Goal: Task Accomplishment & Management: Complete application form

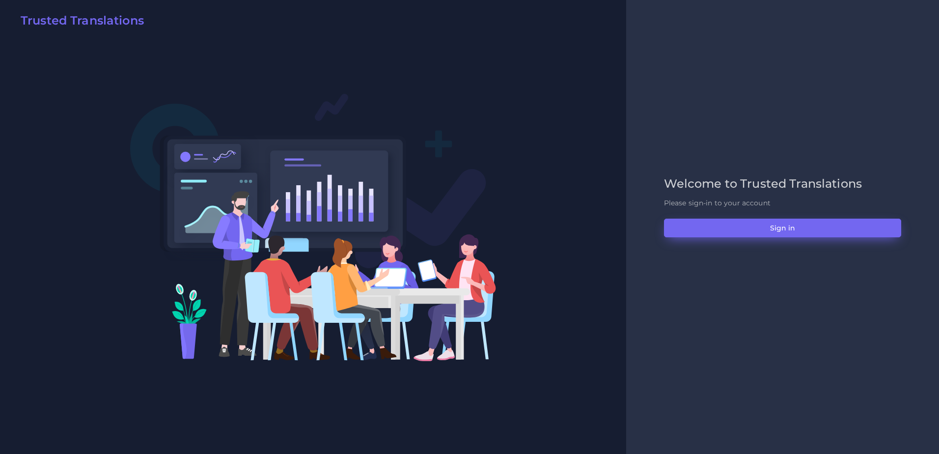
drag, startPoint x: 736, startPoint y: 217, endPoint x: 740, endPoint y: 233, distance: 16.3
click at [738, 224] on div "Welcome to Trusted Translations Please sign-in to your account Sign in" at bounding box center [782, 227] width 258 height 100
click at [740, 233] on button "Sign in" at bounding box center [782, 227] width 237 height 19
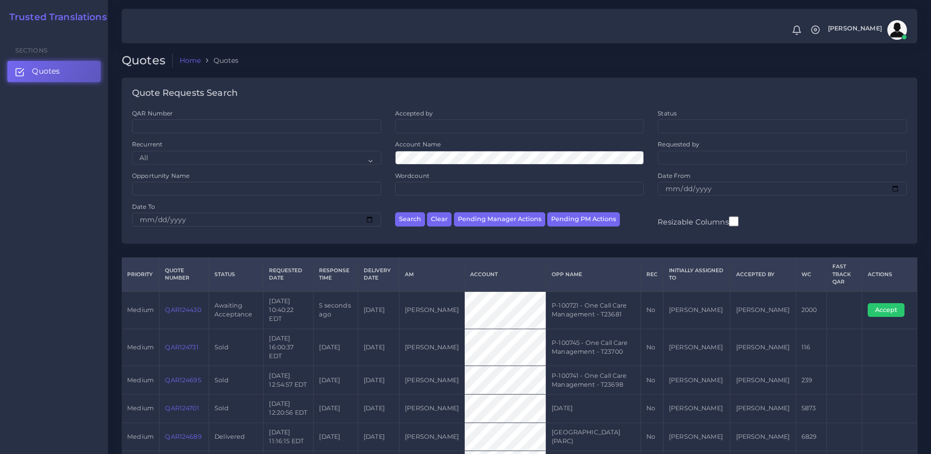
click at [187, 306] on link "QAR124430" at bounding box center [183, 309] width 36 height 7
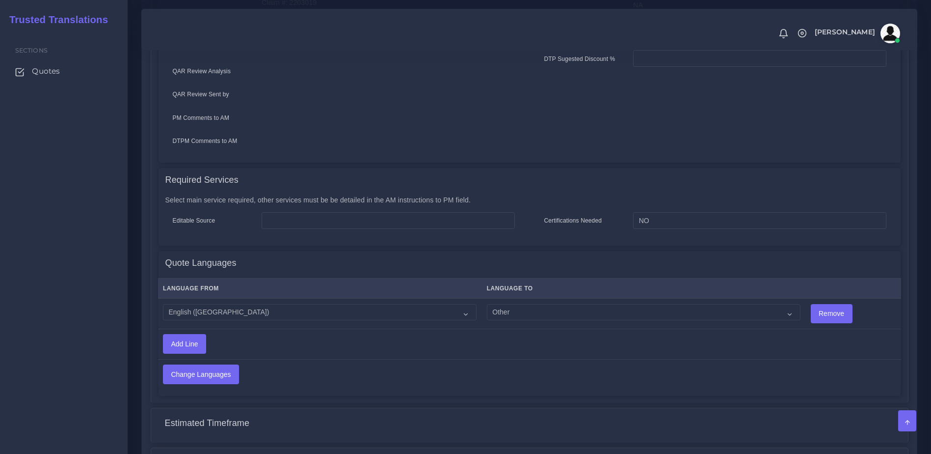
scroll to position [421, 0]
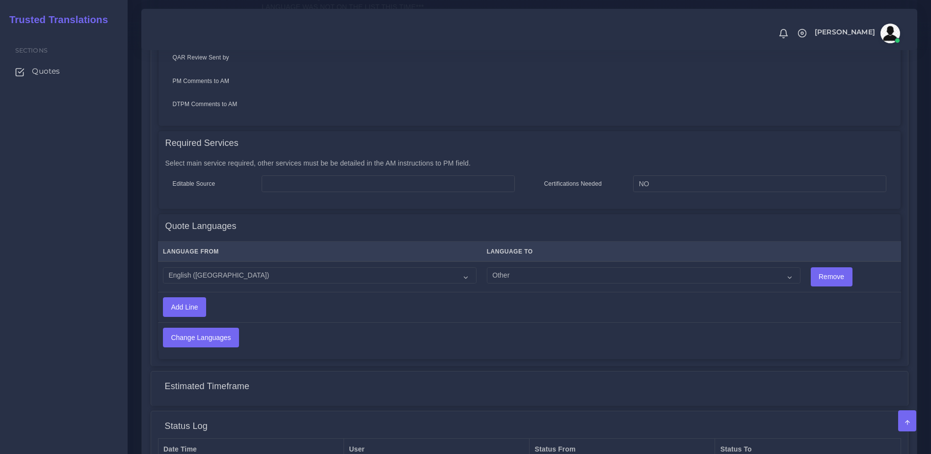
click at [532, 279] on td "Acoli Afar Afrikaans Akan Akateko Albanian American Sign Language (ASL) Amharic…" at bounding box center [644, 276] width 324 height 30
click at [521, 270] on select "Acoli Afar Afrikaans Akan Akateko Albanian American Sign Language (ASL) Amharic…" at bounding box center [644, 275] width 314 height 17
select select "40099"
click at [487, 267] on select "Acoli Afar Afrikaans Akan Akateko Albanian American Sign Language (ASL) Amharic…" at bounding box center [644, 275] width 314 height 17
click at [208, 328] on input "Change Languages" at bounding box center [200, 337] width 75 height 19
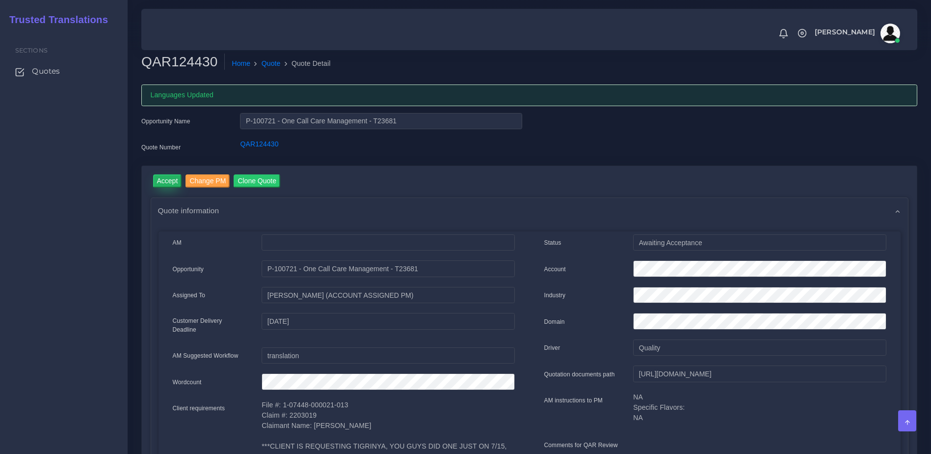
click at [167, 184] on input "Accept" at bounding box center [167, 180] width 29 height 13
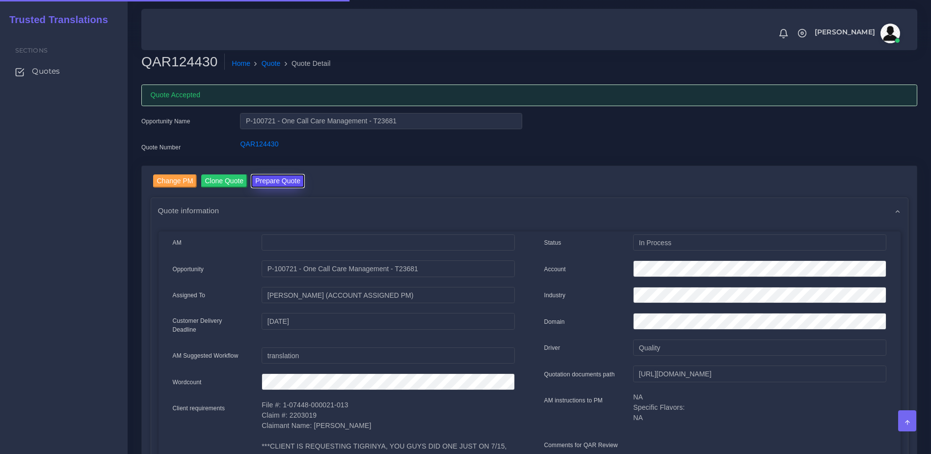
click at [272, 180] on button "Prepare Quote" at bounding box center [277, 180] width 53 height 13
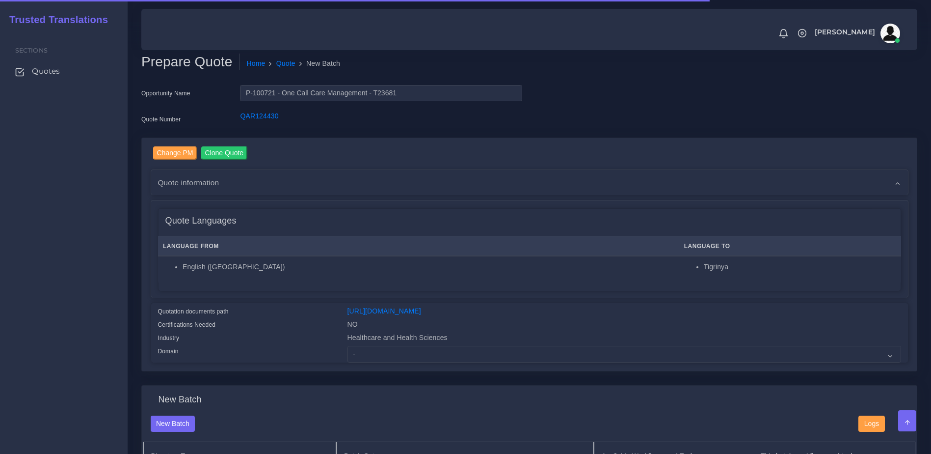
click at [419, 371] on div "Change PM Clone Quote Quote information AM NO" at bounding box center [529, 254] width 775 height 233
click at [415, 357] on select "- Advertising and Media Agriculture, Forestry and Fishing Architecture, Buildin…" at bounding box center [625, 354] width 554 height 17
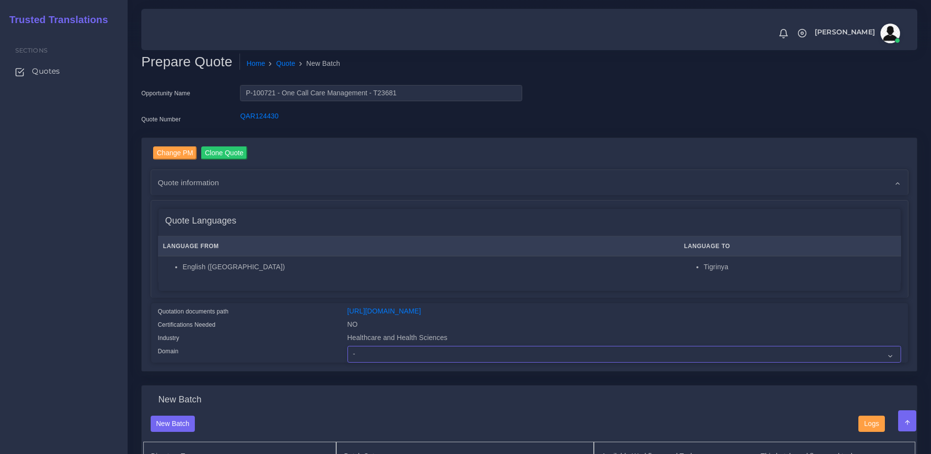
select select "Healthcare and Health Sciences"
click at [348, 353] on select "- Advertising and Media Agriculture, Forestry and Fishing Architecture, Buildin…" at bounding box center [625, 354] width 554 height 17
click at [320, 296] on div "Quote Languages Language From Language To English (US) Tigrinya" at bounding box center [529, 248] width 757 height 97
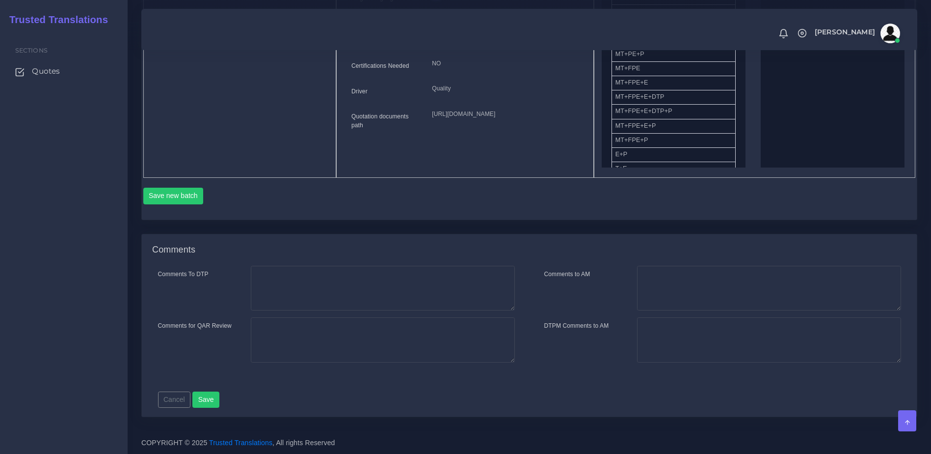
scroll to position [122, 0]
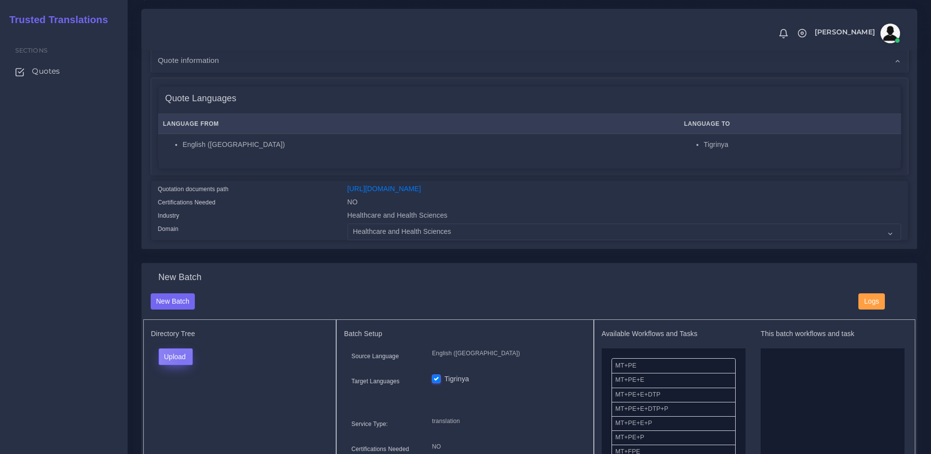
click at [184, 365] on button "Upload" at bounding box center [176, 356] width 35 height 17
click at [186, 400] on label "Files" at bounding box center [193, 394] width 68 height 12
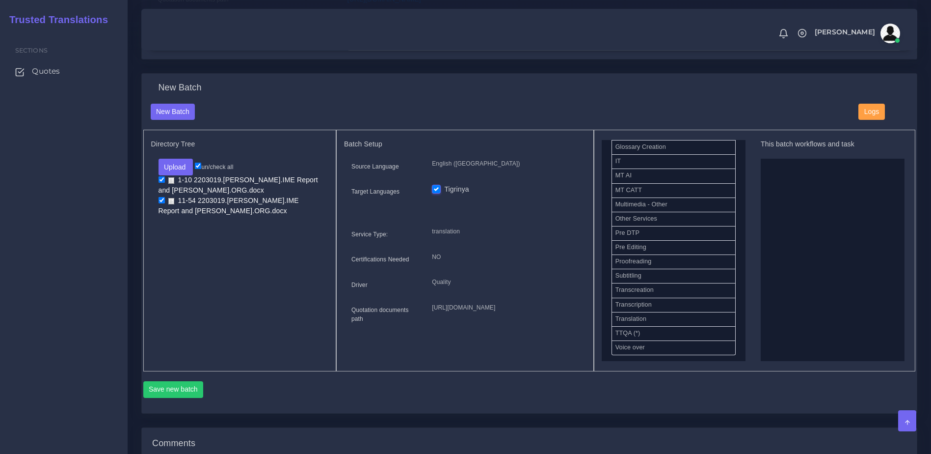
scroll to position [456, 0]
drag, startPoint x: 670, startPoint y: 257, endPoint x: 855, endPoint y: 249, distance: 184.7
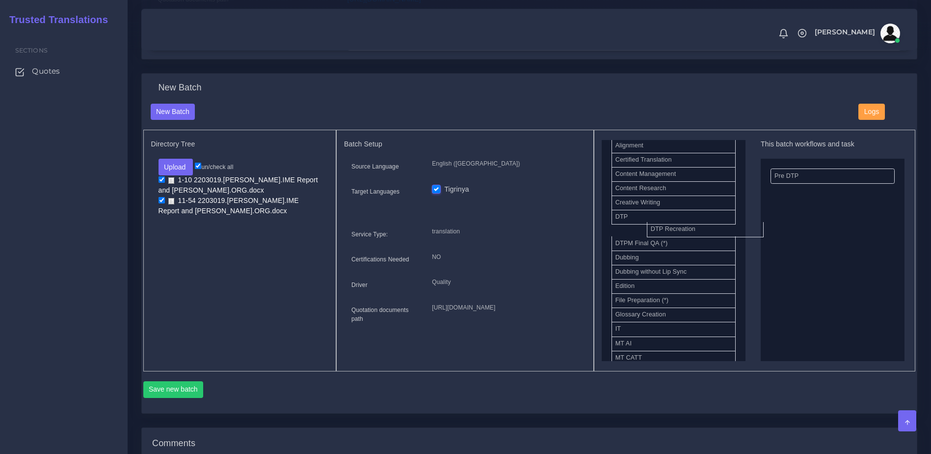
drag, startPoint x: 655, startPoint y: 242, endPoint x: 754, endPoint y: 261, distance: 101.0
click at [738, 276] on div "Available Workflows and Tasks MT+PE MT+PE+E MT+PE+E+DTP MT+PE+E+DTP+P MT+PE+E+P…" at bounding box center [674, 250] width 144 height 221
drag, startPoint x: 658, startPoint y: 310, endPoint x: 760, endPoint y: 296, distance: 103.0
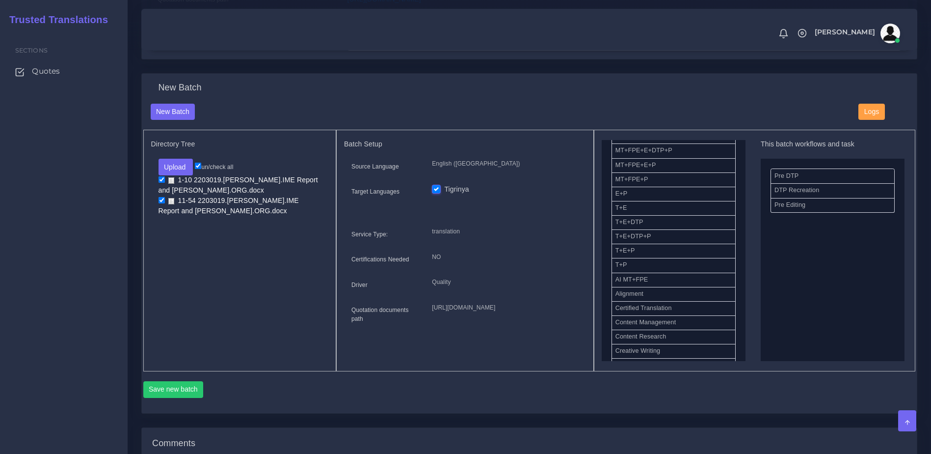
scroll to position [139, 0]
drag, startPoint x: 677, startPoint y: 261, endPoint x: 810, endPoint y: 255, distance: 132.7
click at [192, 398] on button "Save new batch" at bounding box center [173, 389] width 60 height 17
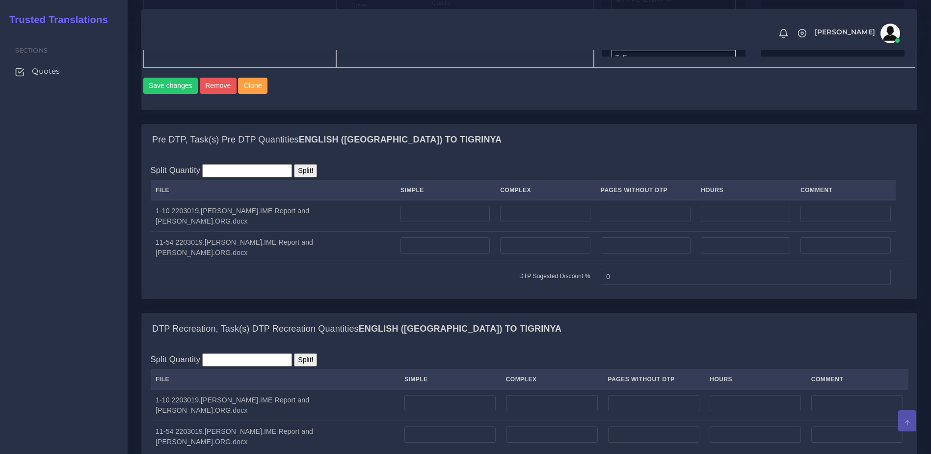
scroll to position [665, 0]
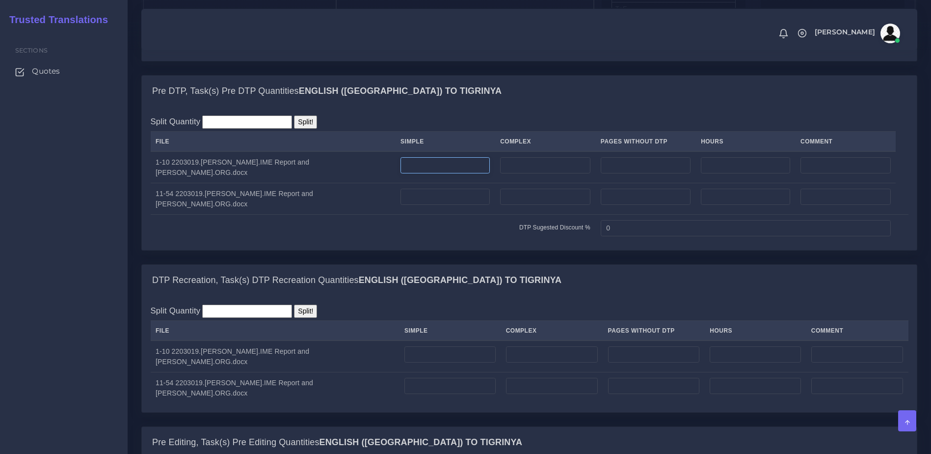
click at [412, 174] on input "number" at bounding box center [445, 165] width 89 height 17
type input "4"
click at [401, 205] on input "number" at bounding box center [445, 196] width 89 height 17
type input "4"
click at [500, 174] on input "number" at bounding box center [545, 165] width 90 height 17
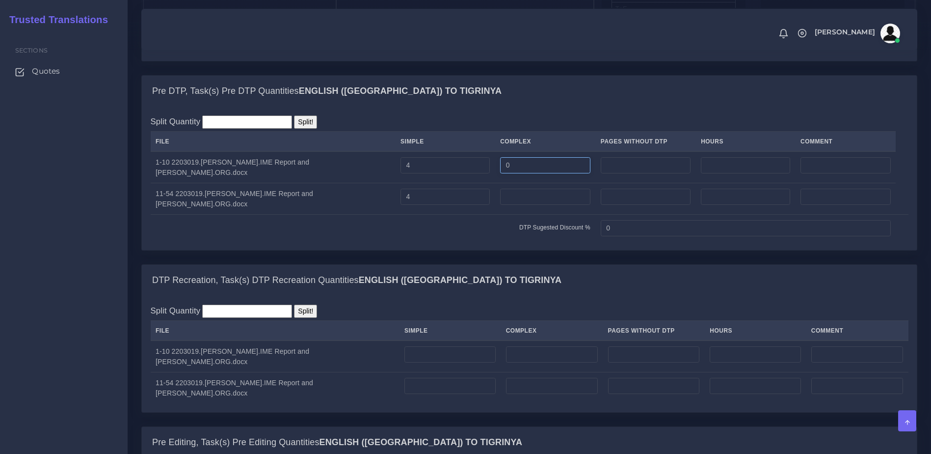
type input "0"
click at [500, 205] on input "number" at bounding box center [545, 196] width 90 height 17
click at [500, 174] on input "0" at bounding box center [545, 165] width 90 height 17
type input "2"
click at [500, 205] on input "number" at bounding box center [545, 196] width 90 height 17
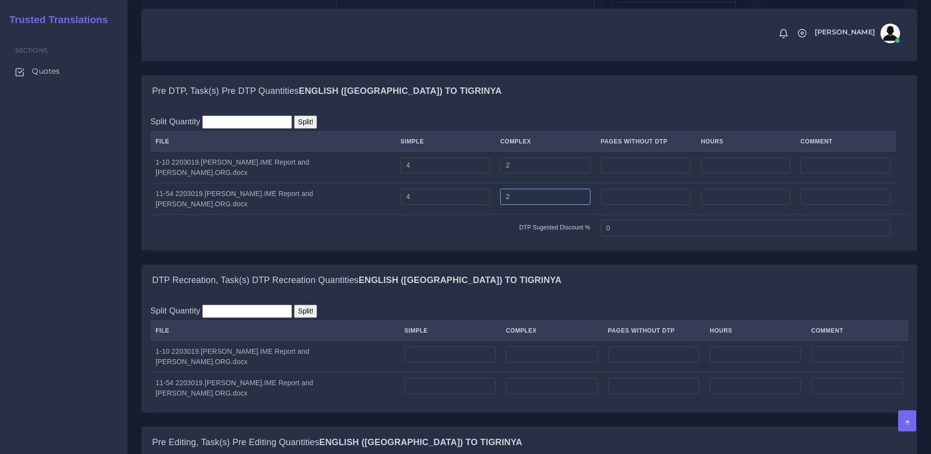
type input "2"
click at [477, 242] on td "DTP Sugested Discount %" at bounding box center [373, 228] width 445 height 27
click at [412, 363] on input "number" at bounding box center [449, 354] width 91 height 17
type input "6"
click at [527, 394] on input "number" at bounding box center [552, 385] width 92 height 17
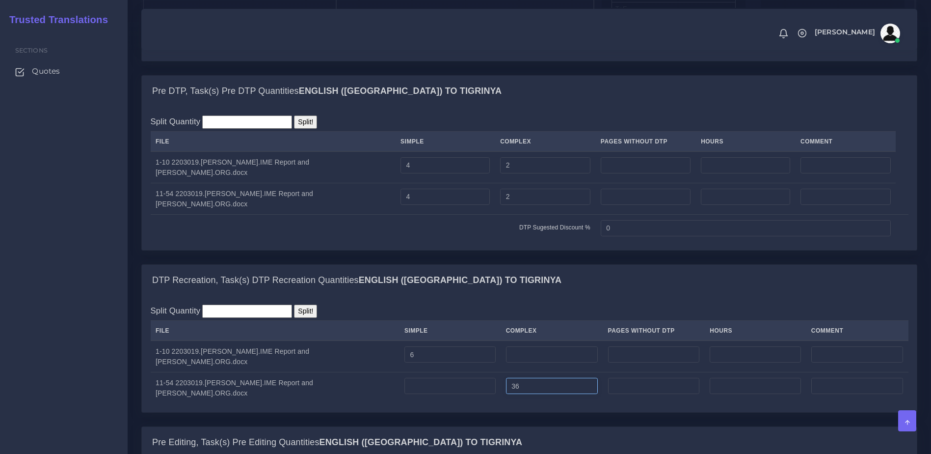
type input "36"
click at [554, 338] on div "Split Quantity Split! File Simple Complex Pages Without DTP Hours Comment 6 36" at bounding box center [530, 353] width 758 height 99
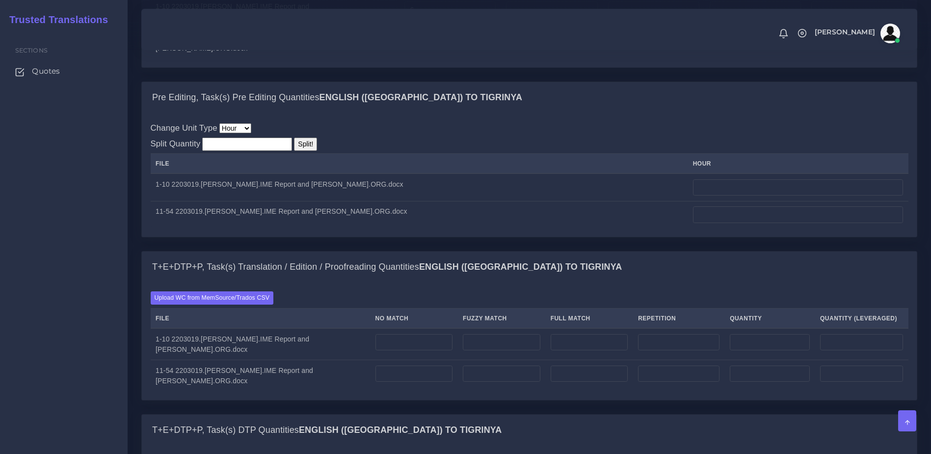
scroll to position [1023, 0]
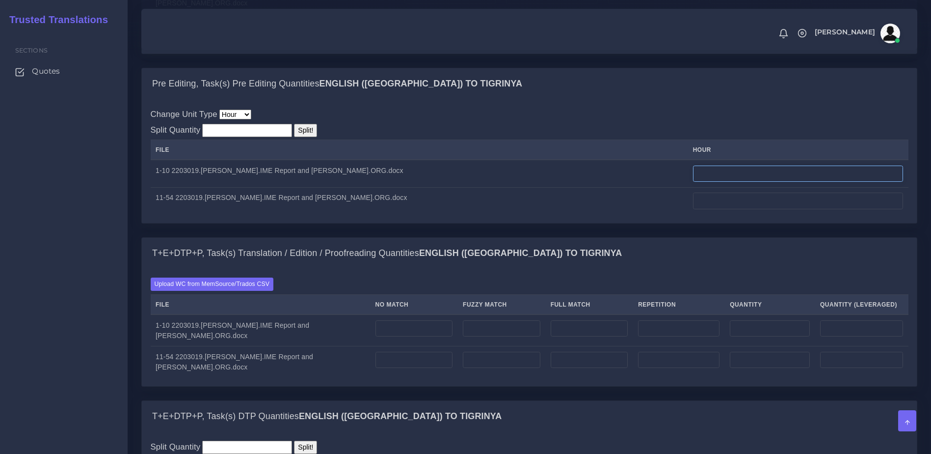
click at [693, 182] on input "number" at bounding box center [798, 173] width 210 height 17
type input "5"
type input "2.5"
click at [694, 209] on input "number" at bounding box center [798, 200] width 210 height 17
type input "2.5"
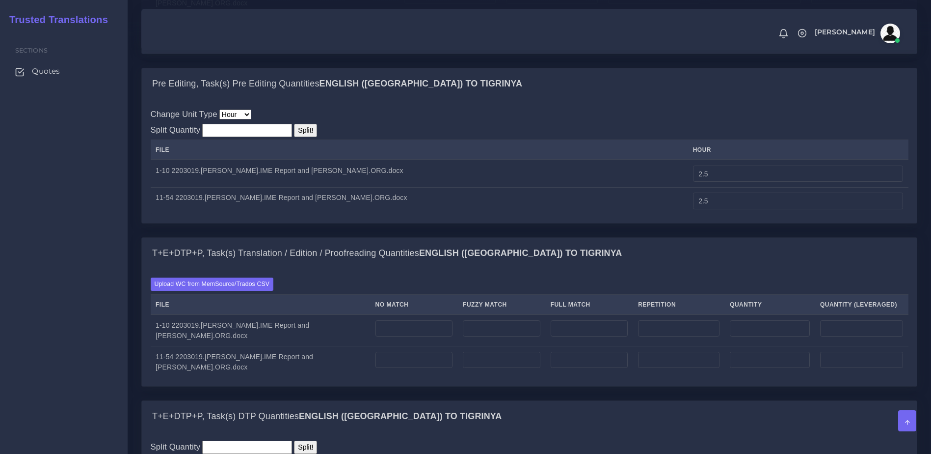
drag, startPoint x: 689, startPoint y: 263, endPoint x: 750, endPoint y: 268, distance: 61.0
click at [688, 264] on div "T+E+DTP+P, Task(s) Translation / Edition / Proofreading Quantities English (US)…" at bounding box center [529, 253] width 775 height 31
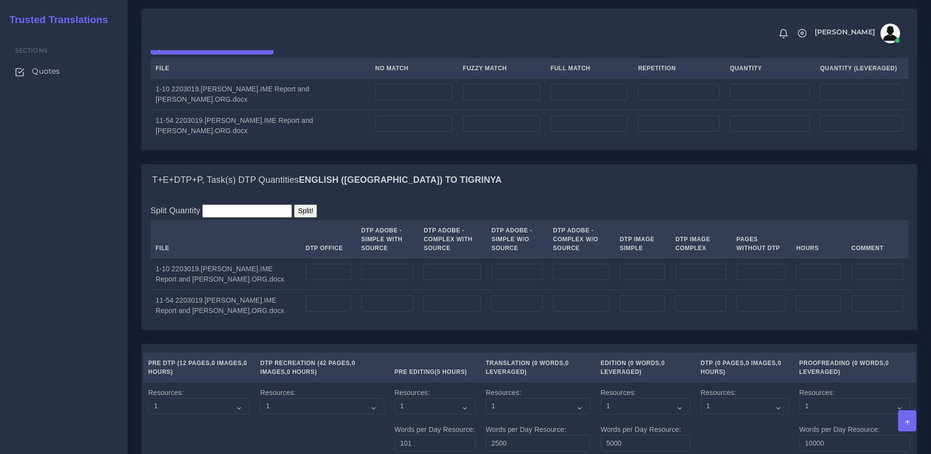
scroll to position [1256, 0]
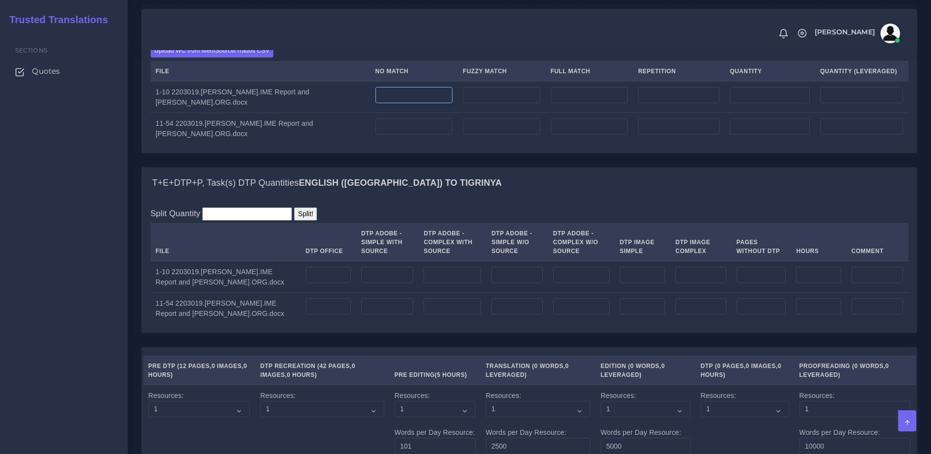
click at [396, 104] on input "number" at bounding box center [415, 95] width 78 height 17
type input "0"
click at [306, 283] on input "number" at bounding box center [328, 275] width 45 height 17
type input "12"
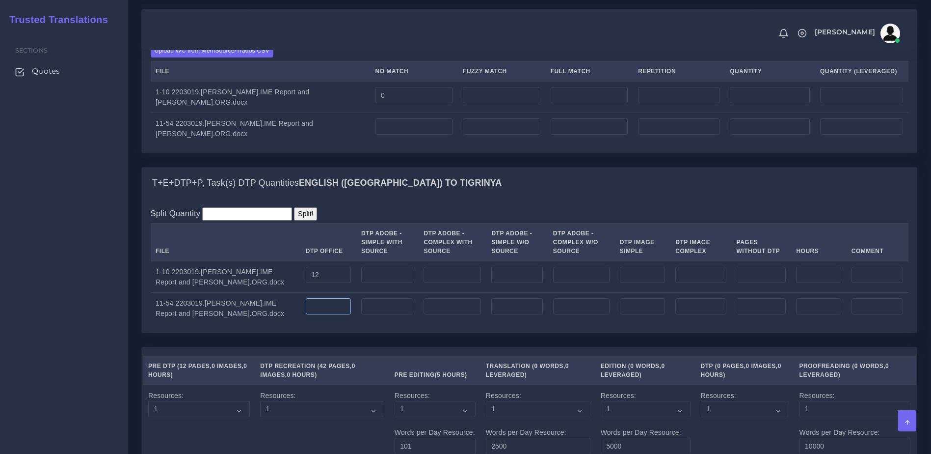
click at [306, 315] on input "number" at bounding box center [328, 306] width 45 height 17
type input "54"
click at [316, 324] on td "54" at bounding box center [327, 308] width 55 height 31
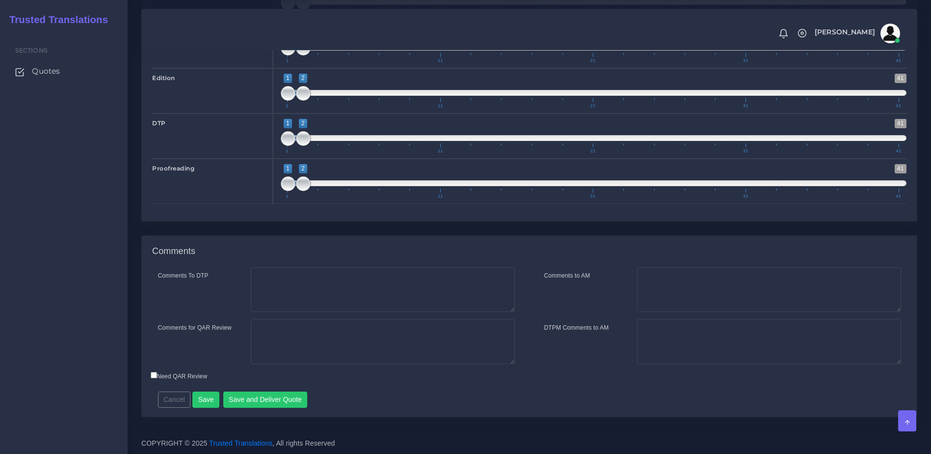
scroll to position [1929, 0]
click at [202, 399] on button "Save" at bounding box center [205, 399] width 27 height 17
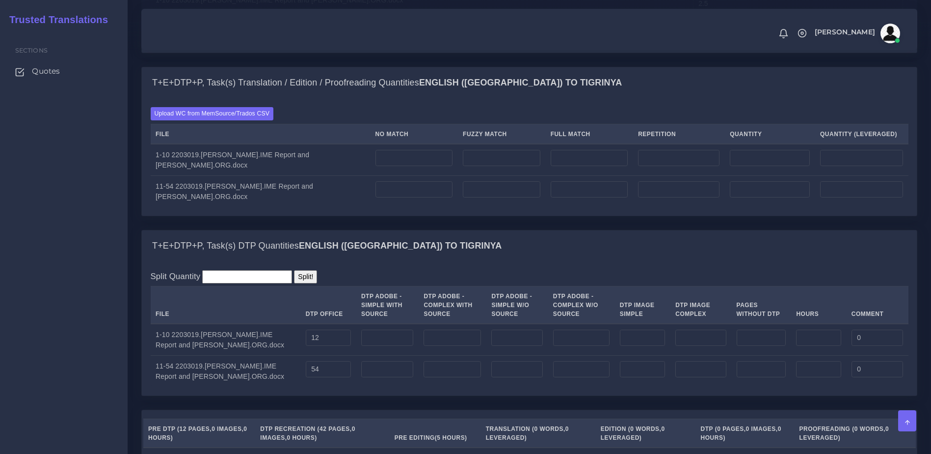
scroll to position [1216, 0]
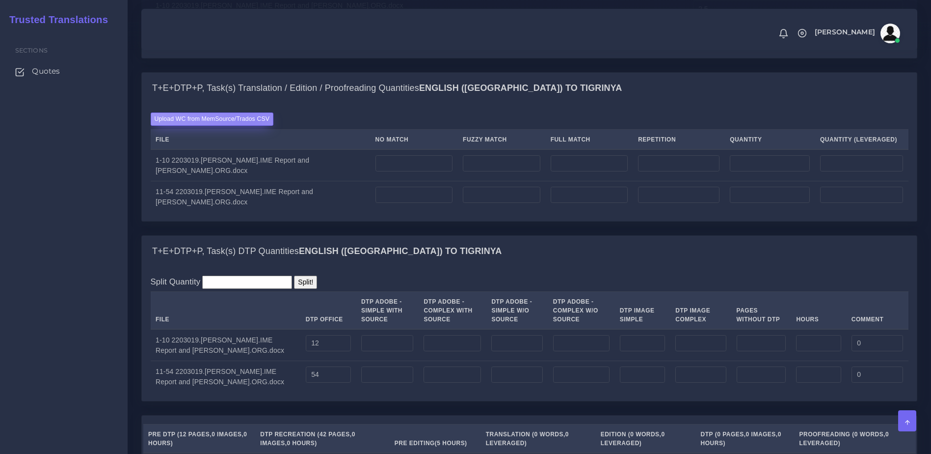
click at [247, 126] on label "Upload WC from MemSource/Trados CSV" at bounding box center [212, 118] width 123 height 13
click at [0, 0] on input "Upload WC from MemSource/Trados CSV" at bounding box center [0, 0] width 0 height 0
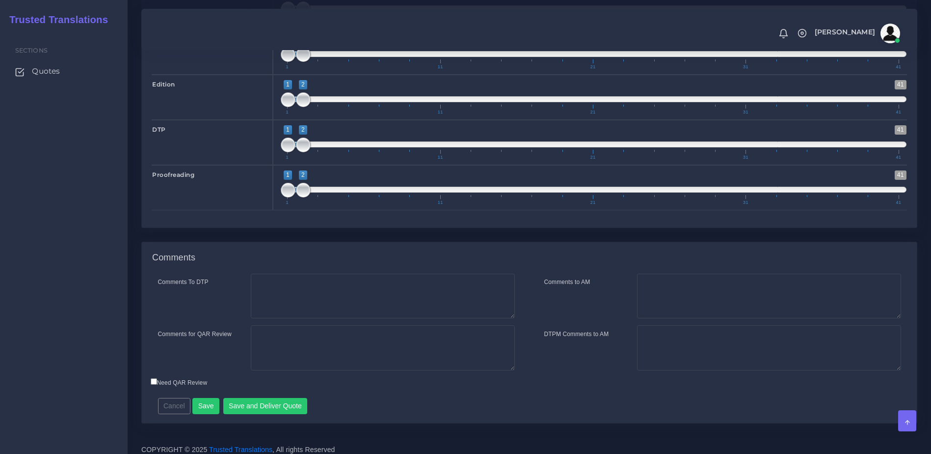
scroll to position [1957, 0]
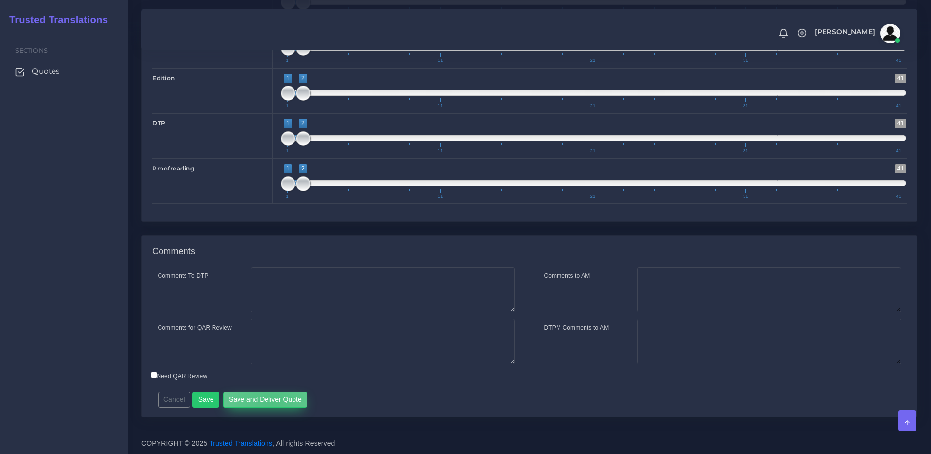
click at [269, 401] on button "Save and Deliver Quote" at bounding box center [265, 399] width 84 height 17
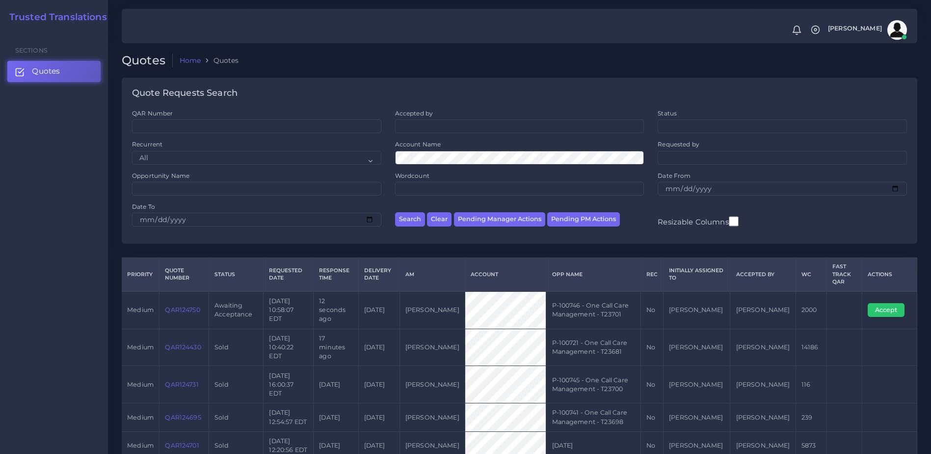
click at [173, 306] on link "QAR124750" at bounding box center [182, 309] width 35 height 7
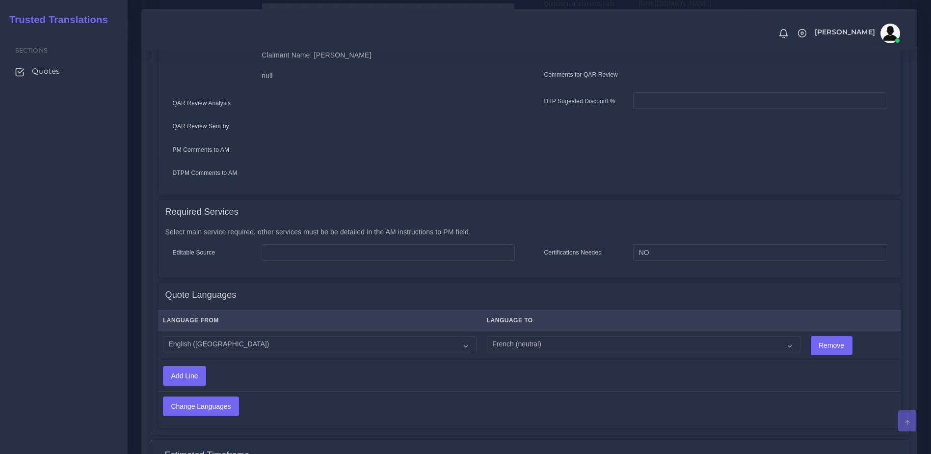
scroll to position [376, 0]
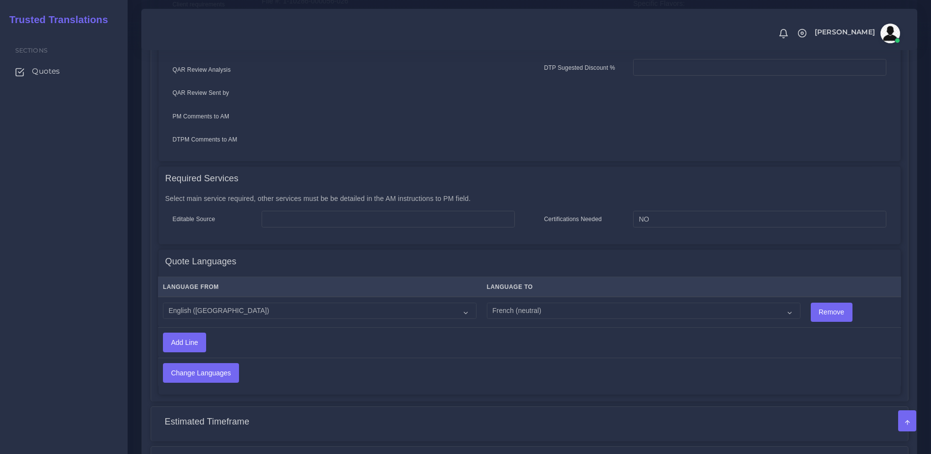
click at [571, 314] on td "Acoli Afar Afrikaans Akan Akateko Albanian American Sign Language (ASL) Amharic…" at bounding box center [644, 311] width 324 height 30
click at [553, 303] on select "Acoli Afar Afrikaans Akan Akateko Albanian American Sign Language (ASL) Amharic…" at bounding box center [644, 310] width 314 height 17
select select "19001"
click at [487, 302] on select "Acoli Afar Afrikaans Akan Akateko Albanian American Sign Language (ASL) Amharic…" at bounding box center [644, 310] width 314 height 17
click at [219, 363] on input "Change Languages" at bounding box center [200, 372] width 75 height 19
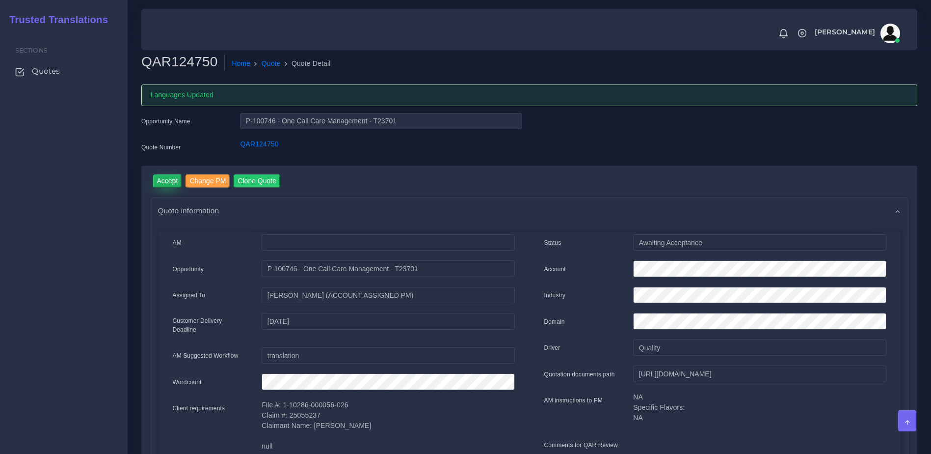
click at [171, 183] on input "Accept" at bounding box center [167, 180] width 29 height 13
click at [256, 177] on button "Prepare Quote" at bounding box center [277, 180] width 53 height 13
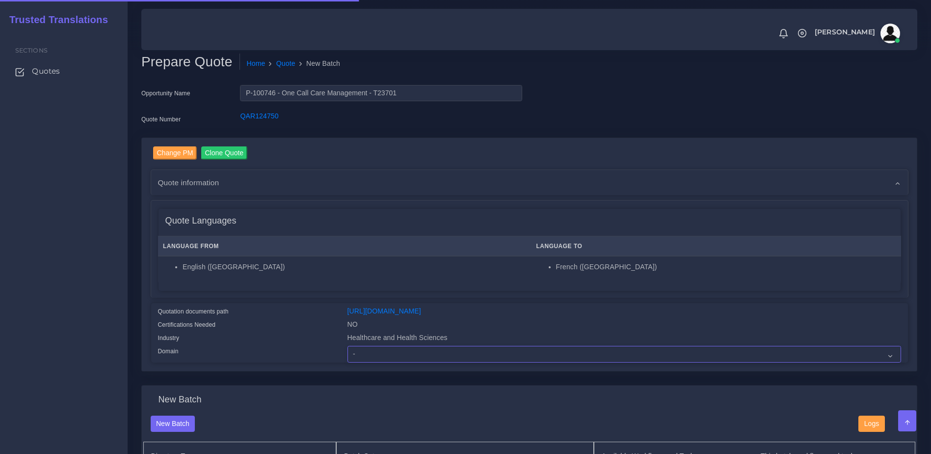
click at [380, 362] on select "- Advertising and Media Agriculture, Forestry and Fishing Architecture, Buildin…" at bounding box center [625, 354] width 554 height 17
select select "Healthcare and Health Sciences"
click at [348, 353] on select "- Advertising and Media Agriculture, Forestry and Fishing Architecture, Buildin…" at bounding box center [625, 354] width 554 height 17
click at [281, 319] on div "Quotation documents path" at bounding box center [245, 312] width 189 height 13
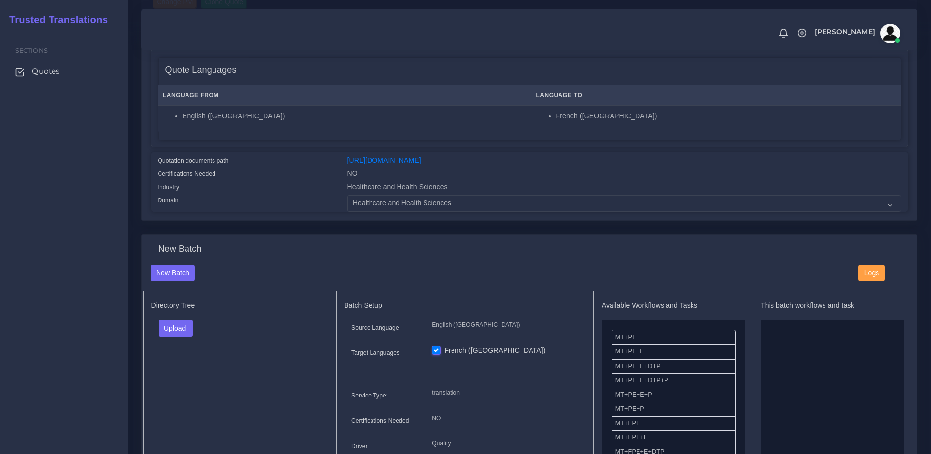
scroll to position [185, 0]
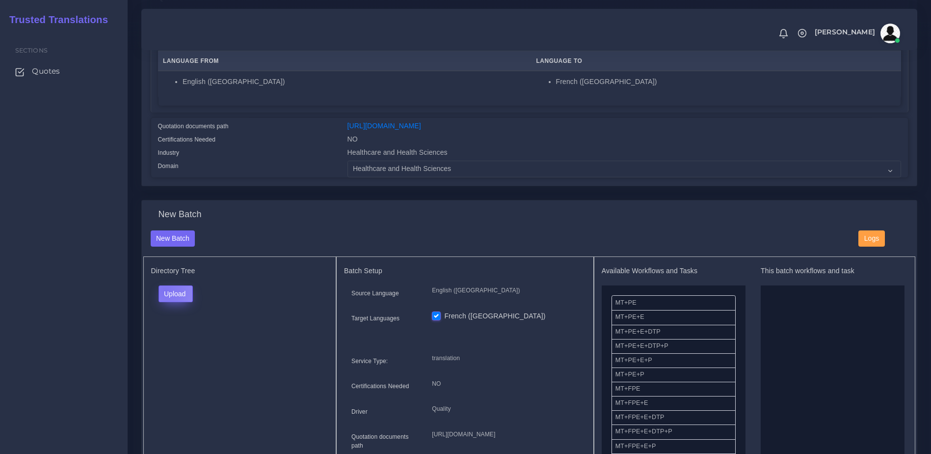
click at [165, 297] on button "Upload" at bounding box center [176, 293] width 35 height 17
click at [183, 333] on label "Files" at bounding box center [193, 331] width 68 height 12
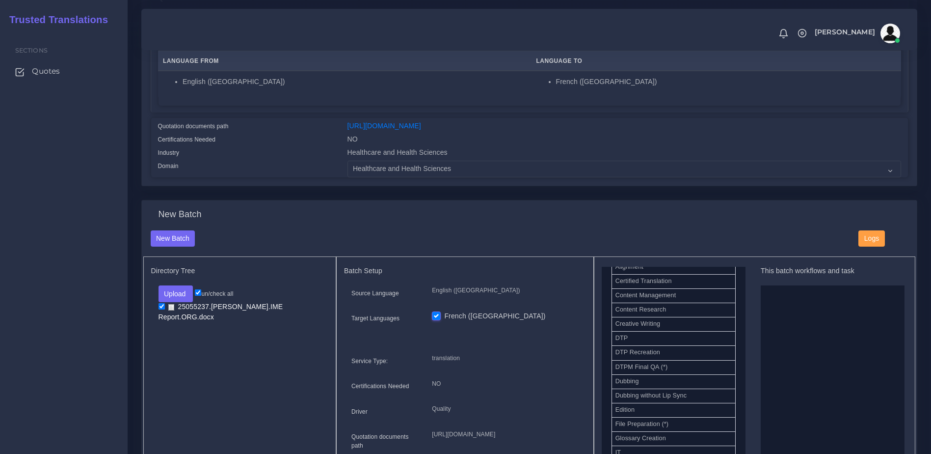
scroll to position [315, 0]
drag, startPoint x: 662, startPoint y: 355, endPoint x: 811, endPoint y: 350, distance: 149.3
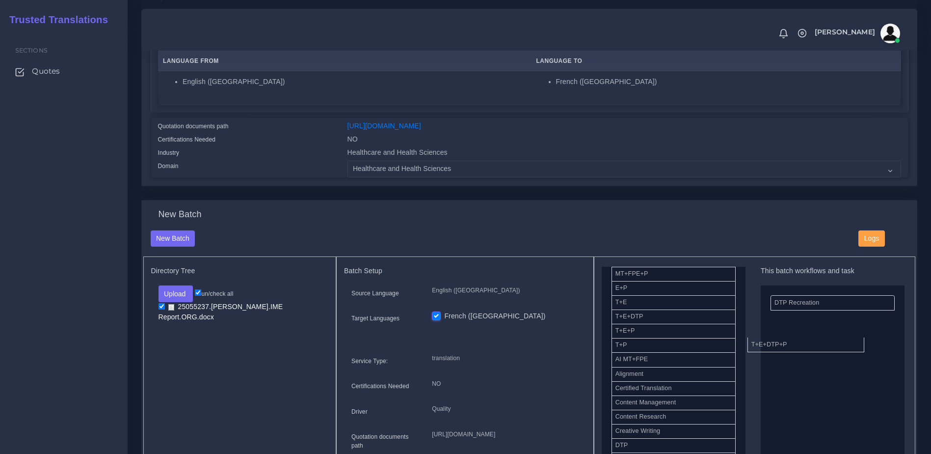
drag, startPoint x: 648, startPoint y: 343, endPoint x: 784, endPoint y: 353, distance: 136.4
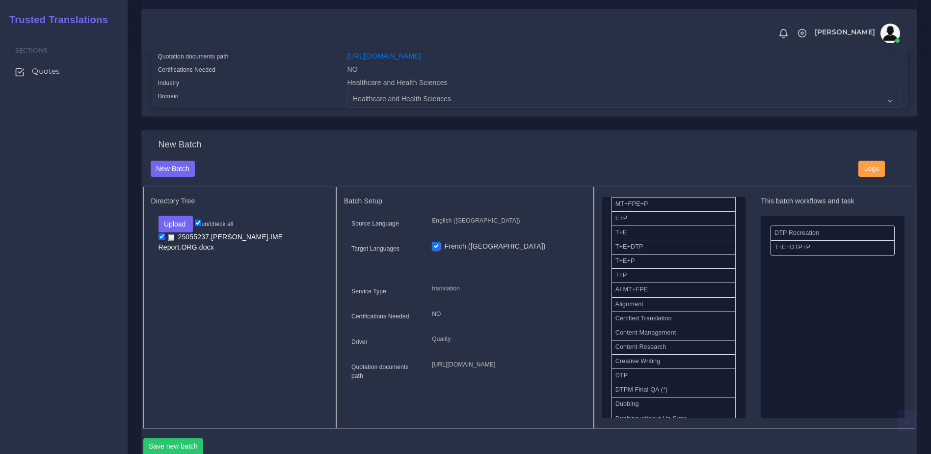
scroll to position [262, 0]
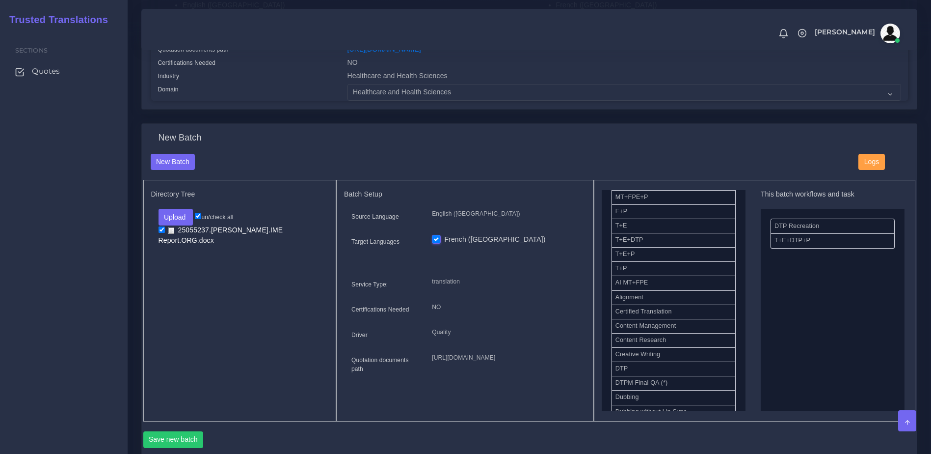
click at [192, 444] on div "Save new batch" at bounding box center [529, 437] width 773 height 33
click at [190, 446] on button "Save new batch" at bounding box center [173, 439] width 60 height 17
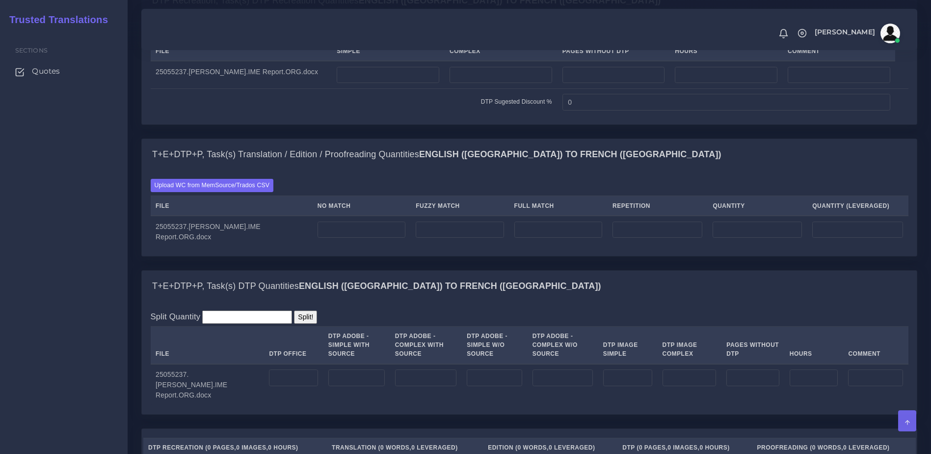
scroll to position [757, 0]
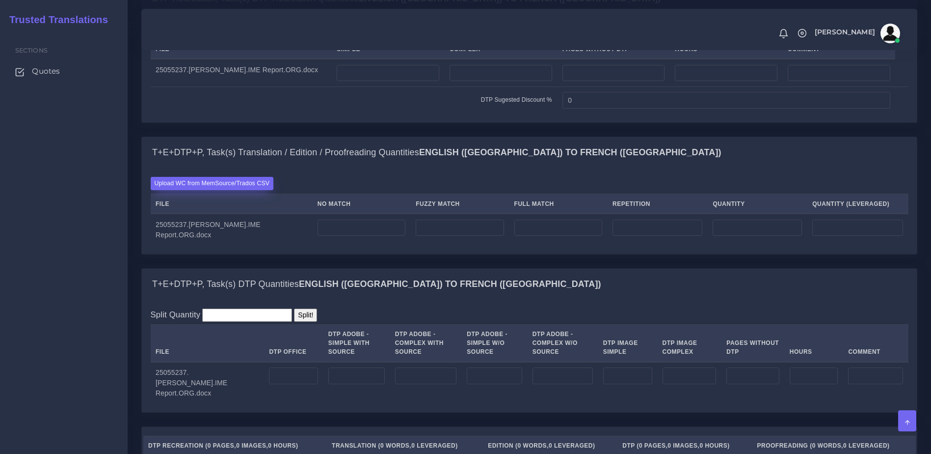
click at [220, 190] on label "Upload WC from MemSource/Trados CSV" at bounding box center [212, 183] width 123 height 13
click at [0, 0] on input "Upload WC from MemSource/Trados CSV" at bounding box center [0, 0] width 0 height 0
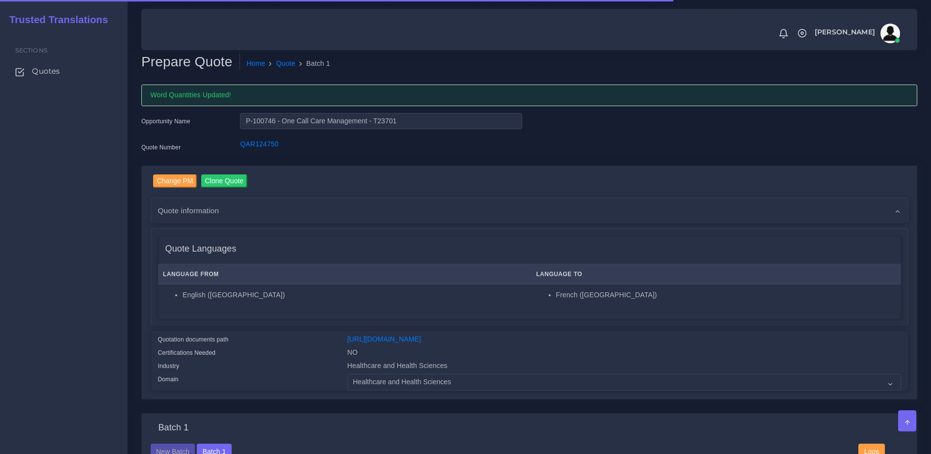
click at [74, 263] on div "Sections Quotes" at bounding box center [64, 241] width 128 height 423
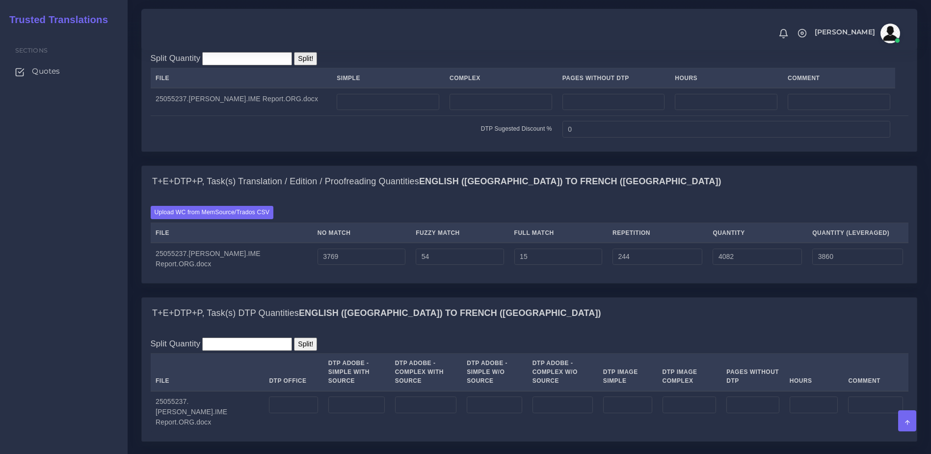
scroll to position [773, 0]
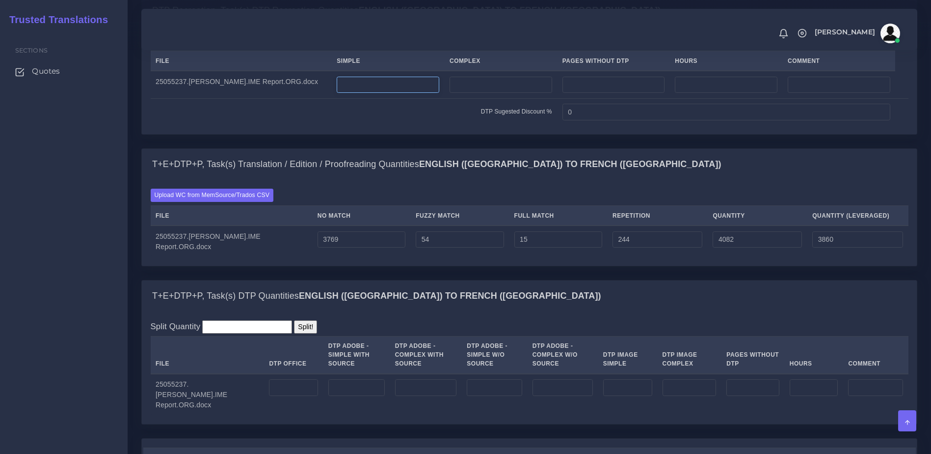
click at [385, 93] on input "number" at bounding box center [388, 85] width 103 height 17
type input "6"
click at [480, 93] on input "number" at bounding box center [501, 85] width 103 height 17
type input "11"
click at [431, 180] on div "T+E+DTP+P, Task(s) Translation / Edition / Proofreading Quantities English (US)…" at bounding box center [529, 164] width 775 height 31
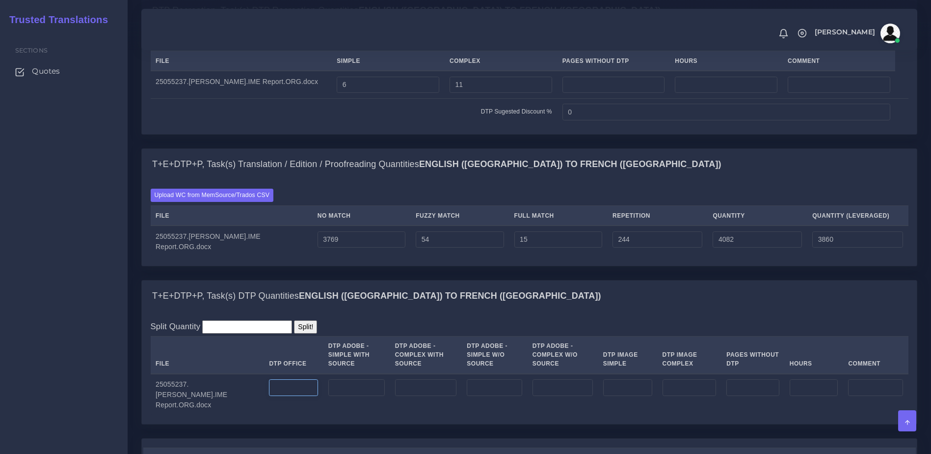
click at [269, 396] on input "number" at bounding box center [293, 387] width 49 height 17
type input "17"
click at [446, 312] on div "T+E+DTP+P, Task(s) DTP Quantities English (US) TO French (Europe)" at bounding box center [529, 295] width 775 height 31
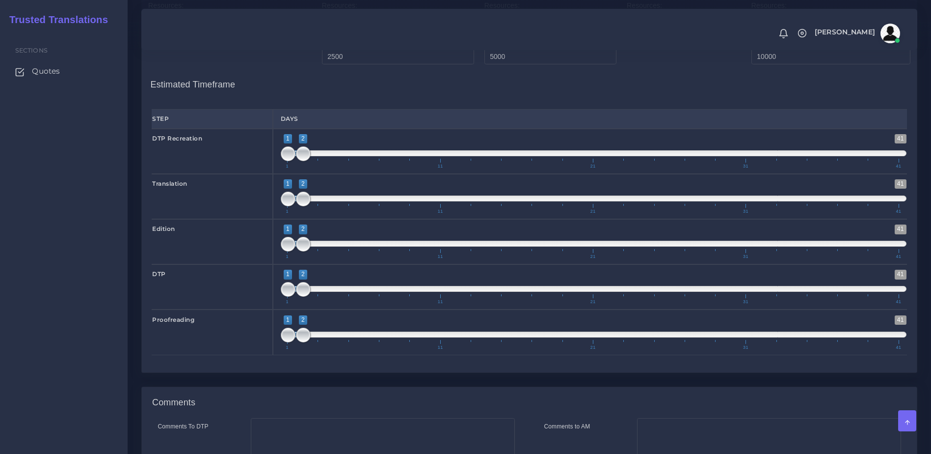
scroll to position [1420, 0]
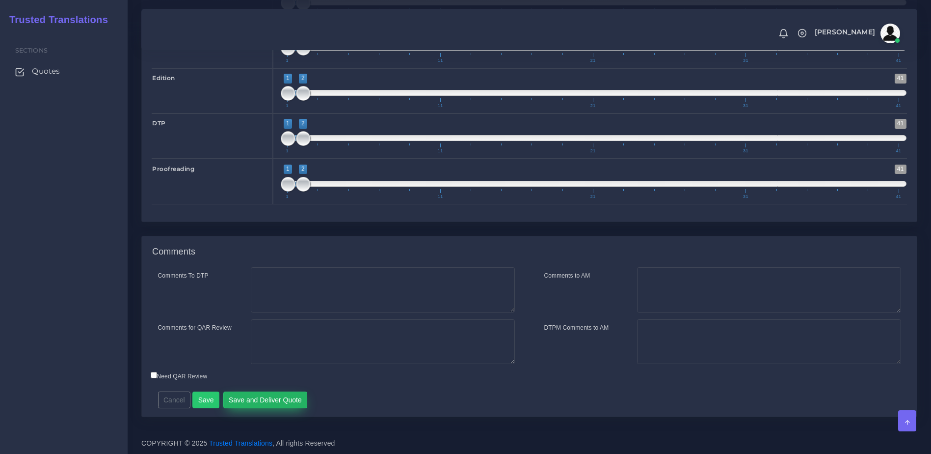
click at [236, 406] on button "Save and Deliver Quote" at bounding box center [265, 399] width 84 height 17
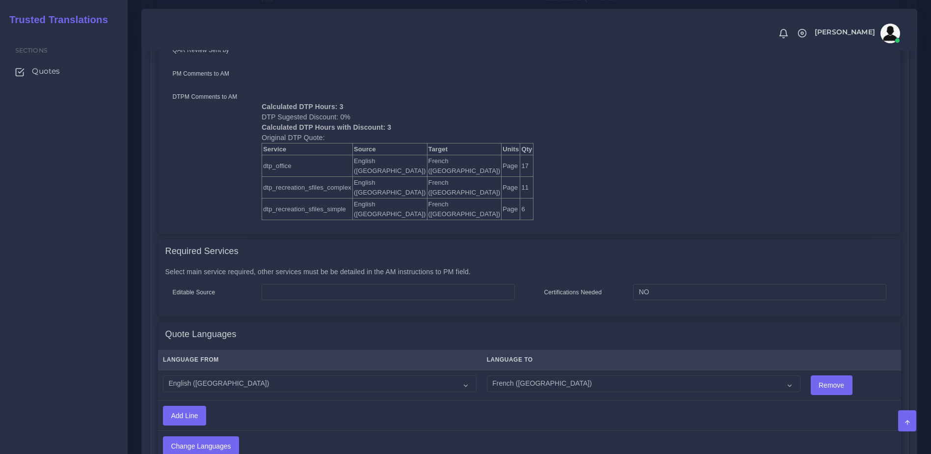
scroll to position [443, 0]
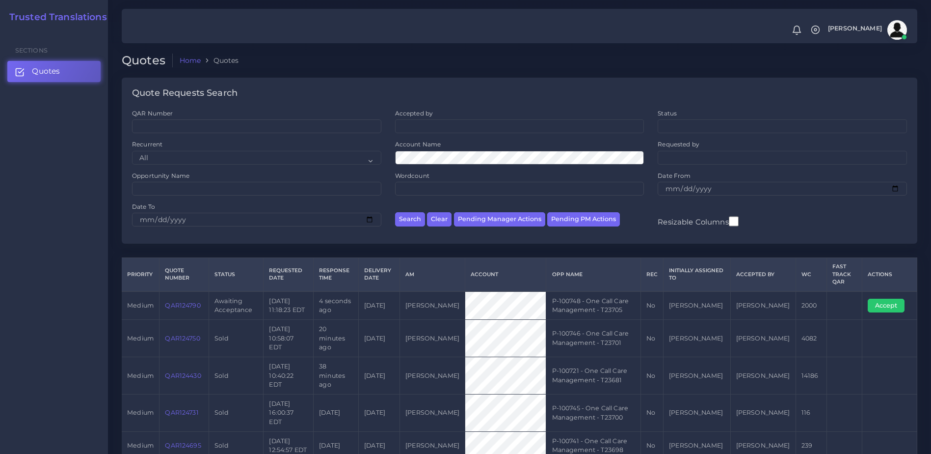
click at [37, 298] on div "Sections Quotes" at bounding box center [54, 241] width 108 height 423
click at [182, 305] on link "QAR124790" at bounding box center [182, 304] width 35 height 7
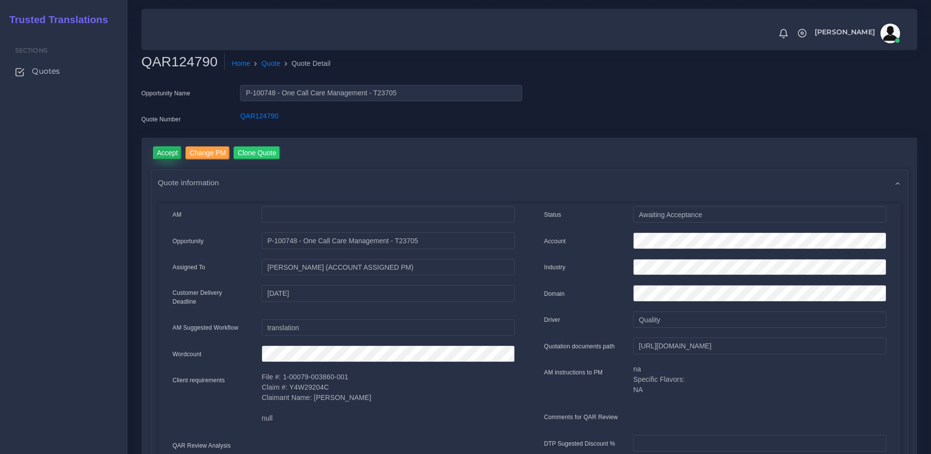
click at [170, 155] on input "Accept" at bounding box center [167, 152] width 29 height 13
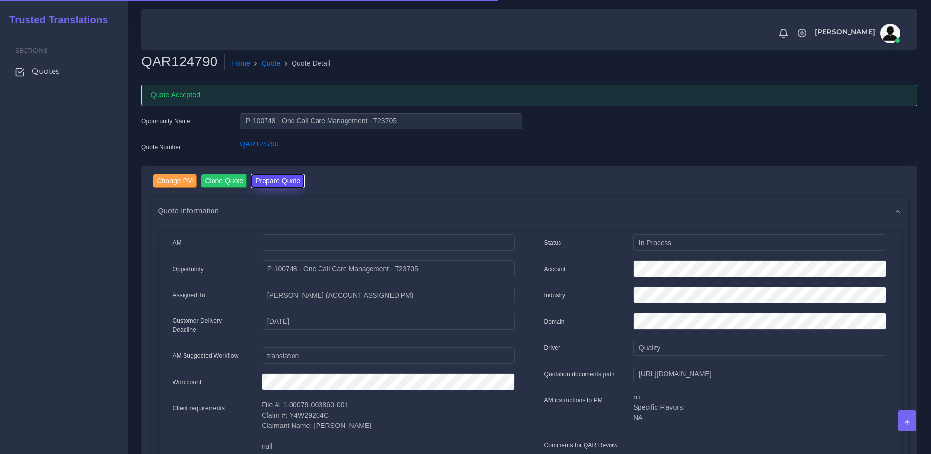
click at [289, 179] on button "Prepare Quote" at bounding box center [277, 180] width 53 height 13
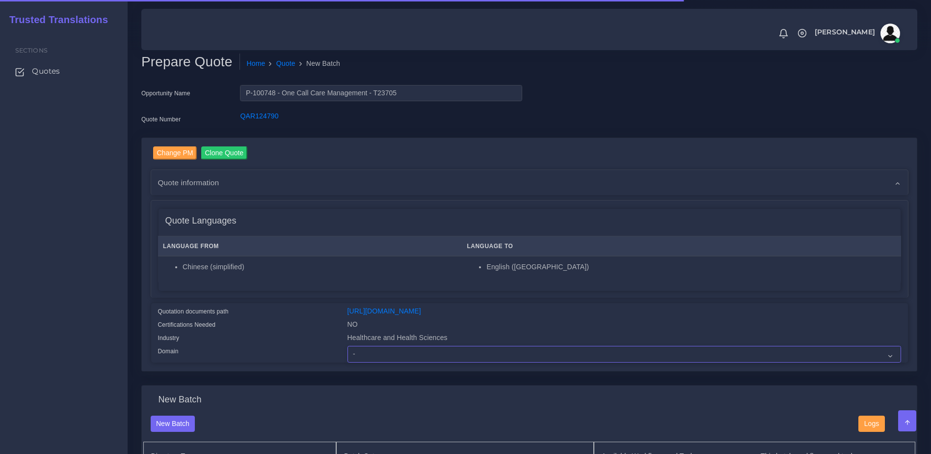
click at [428, 361] on select "- Advertising and Media Agriculture, Forestry and Fishing Architecture, Buildin…" at bounding box center [625, 354] width 554 height 17
select select "Healthcare and Health Sciences"
click at [348, 353] on select "- Advertising and Media Agriculture, Forestry and Fishing Architecture, Buildin…" at bounding box center [625, 354] width 554 height 17
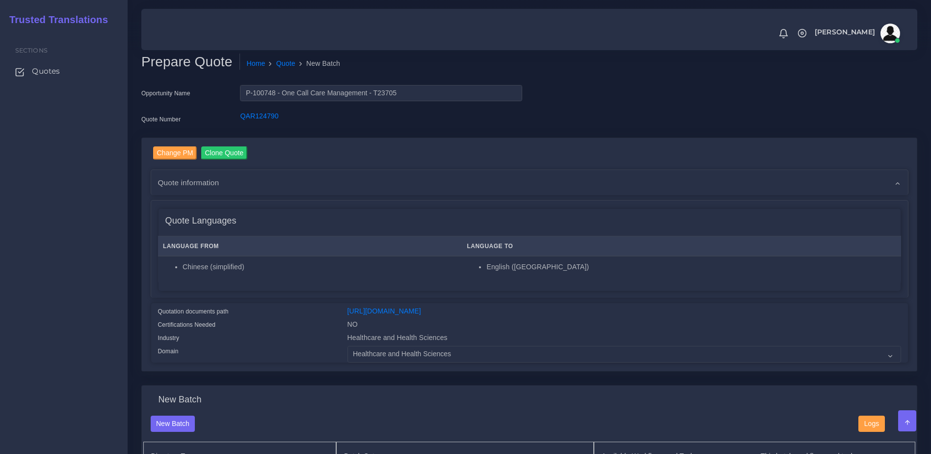
click at [270, 319] on div "Quotation documents path" at bounding box center [245, 312] width 189 height 13
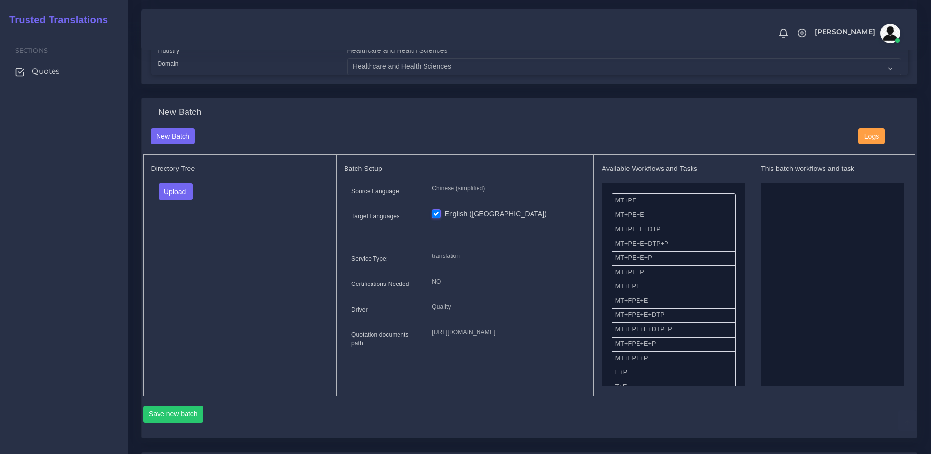
scroll to position [286, 0]
click at [171, 194] on button "Upload" at bounding box center [176, 192] width 35 height 17
click at [178, 234] on label "Files" at bounding box center [193, 230] width 68 height 12
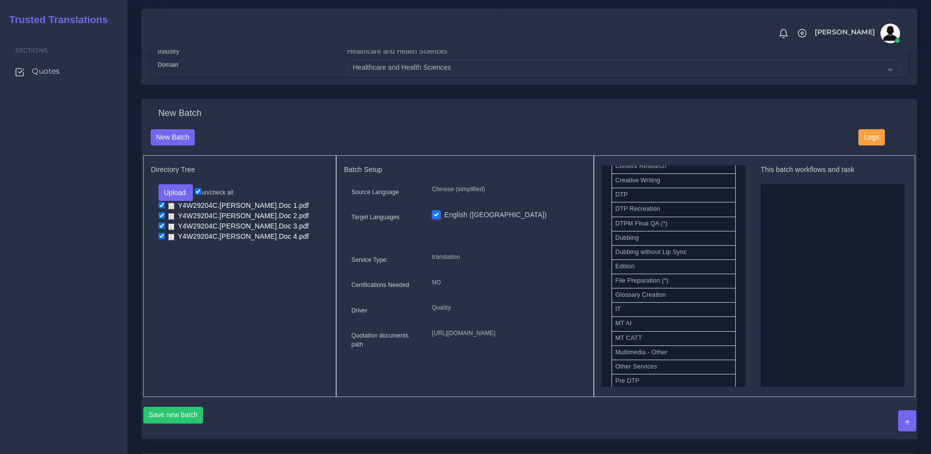
scroll to position [347, 0]
drag, startPoint x: 651, startPoint y: 221, endPoint x: 818, endPoint y: 269, distance: 173.2
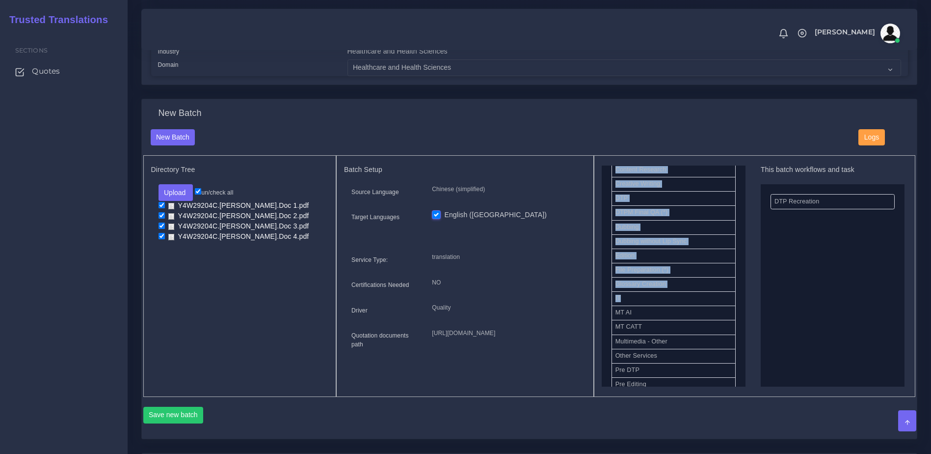
drag, startPoint x: 737, startPoint y: 308, endPoint x: 746, endPoint y: 299, distance: 12.2
click at [746, 299] on div "Available Workflows and Tasks MT+PE MT+PE+E MT+PE+E+DTP MT+PE+E+DTP+P MT+PE+E+P…" at bounding box center [755, 275] width 306 height 221
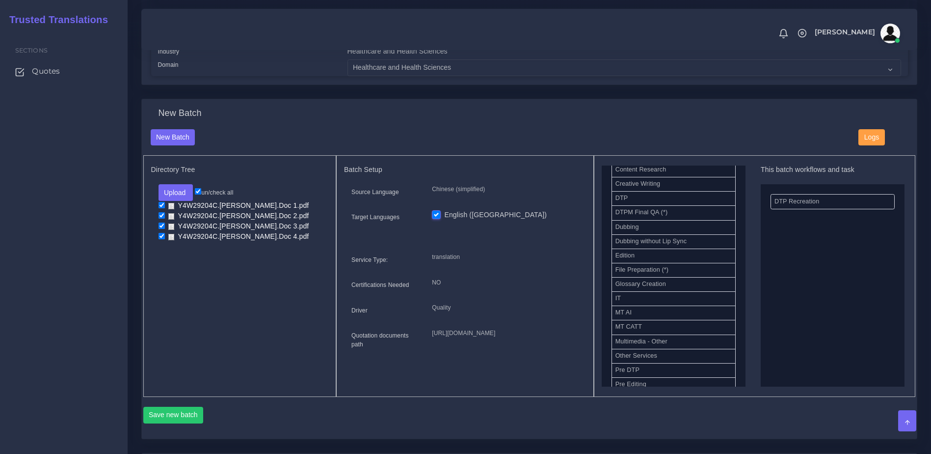
click at [746, 296] on div "Available Workflows and Tasks MT+PE MT+PE+E MT+PE+E+DTP MT+PE+E+DTP+P MT+PE+E+P…" at bounding box center [755, 275] width 306 height 221
drag, startPoint x: 655, startPoint y: 294, endPoint x: 918, endPoint y: 229, distance: 270.5
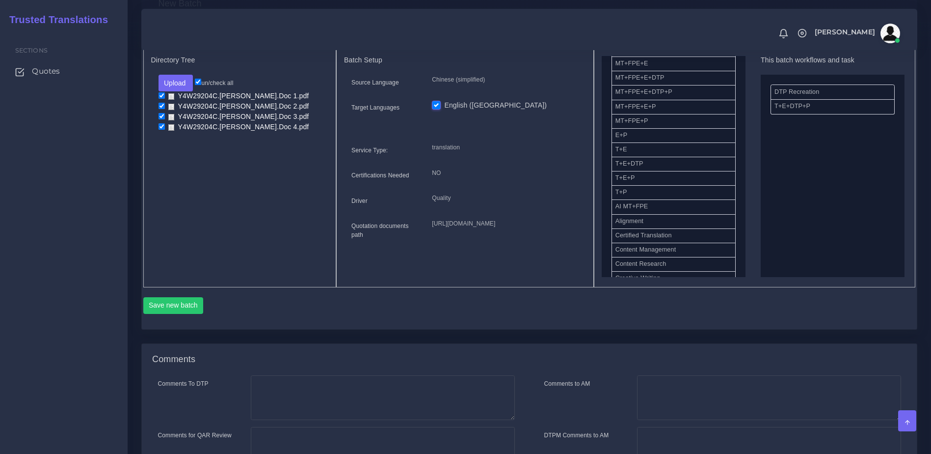
scroll to position [403, 0]
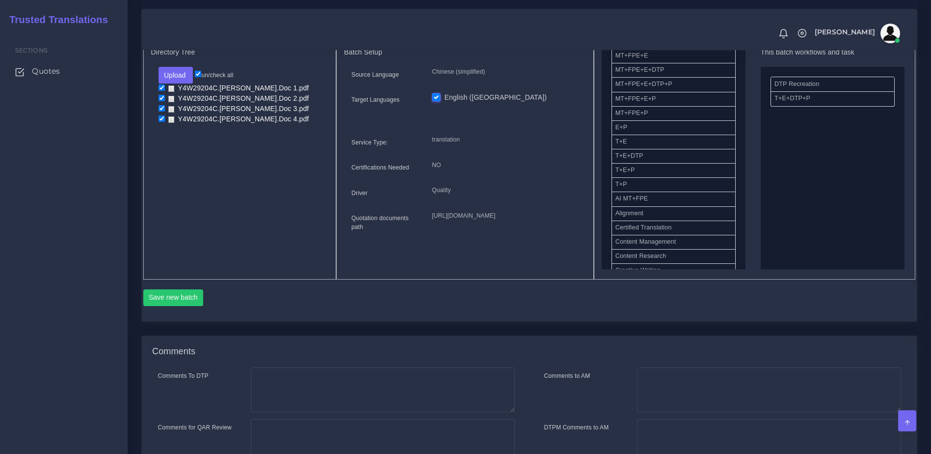
click at [750, 148] on div "Available Workflows and Tasks MT+PE MT+PE+E MT+PE+E+DTP MT+PE+E+DTP+P MT+PE+E+P…" at bounding box center [755, 158] width 306 height 221
drag, startPoint x: 787, startPoint y: 111, endPoint x: 585, endPoint y: 175, distance: 212.7
drag, startPoint x: 649, startPoint y: 158, endPoint x: 796, endPoint y: 119, distance: 151.3
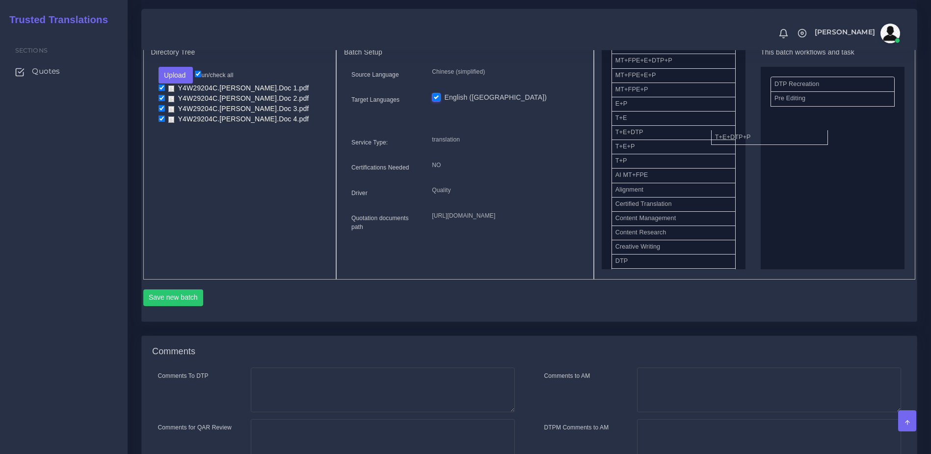
drag, startPoint x: 685, startPoint y: 143, endPoint x: 886, endPoint y: 154, distance: 200.6
click at [177, 305] on button "Save new batch" at bounding box center [173, 297] width 60 height 17
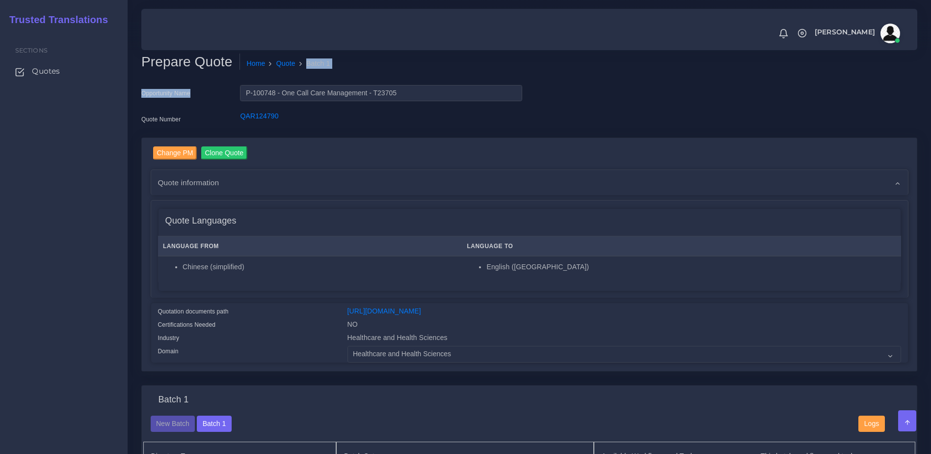
drag, startPoint x: 921, startPoint y: 56, endPoint x: 938, endPoint y: 97, distance: 44.5
click at [931, 97] on html "Notifications 0 New Driver Update: Extra Quality renamed to Quality Changed" at bounding box center [465, 227] width 931 height 454
drag, startPoint x: 938, startPoint y: 97, endPoint x: 883, endPoint y: 111, distance: 56.8
click at [872, 114] on div "Opportunity Name P-100748 - One Call Care Management - T23705 Quote Number QAR1…" at bounding box center [529, 111] width 791 height 53
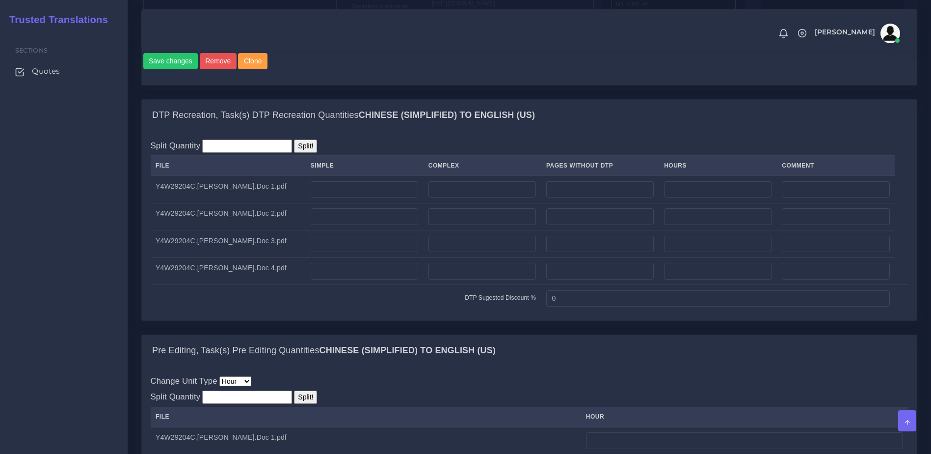
scroll to position [616, 0]
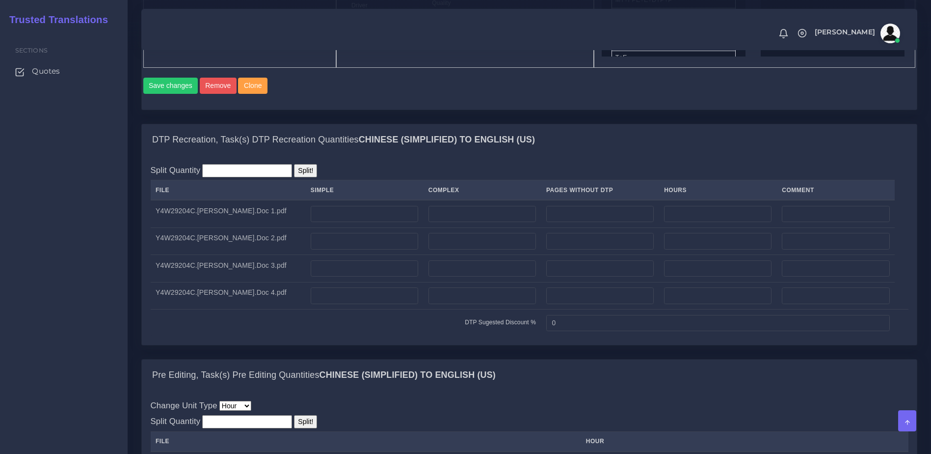
click at [648, 156] on div "DTP Recreation, Task(s) DTP Recreation Quantities Chinese (simplified) TO Engli…" at bounding box center [529, 139] width 775 height 31
click at [480, 222] on input "number" at bounding box center [483, 214] width 108 height 17
type input "1"
drag, startPoint x: 760, startPoint y: 156, endPoint x: 621, endPoint y: 195, distance: 144.4
click at [0, 0] on div "Batch 1 New Batch Batch 1 Logs NO" at bounding box center [0, 0] width 0 height 0
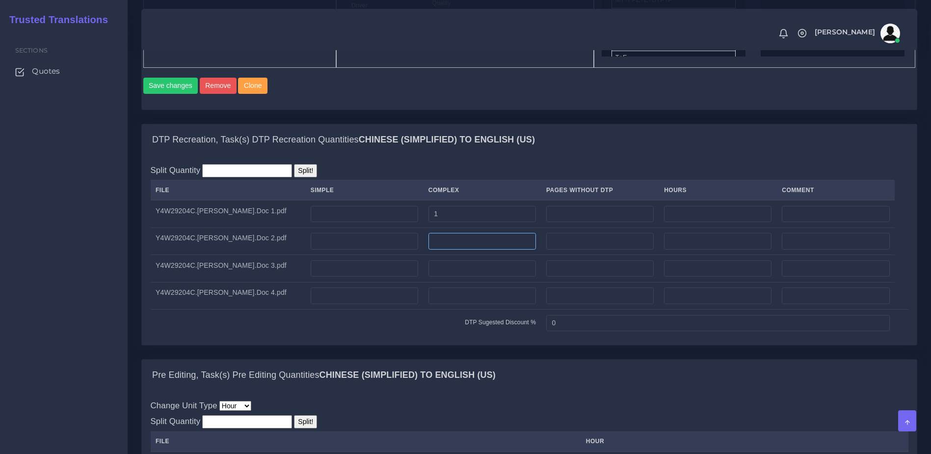
click at [468, 249] on input "number" at bounding box center [483, 241] width 108 height 17
type input "1"
click at [718, 222] on input "number" at bounding box center [718, 214] width 108 height 17
click at [463, 277] on input "number" at bounding box center [483, 268] width 108 height 17
type input "1"
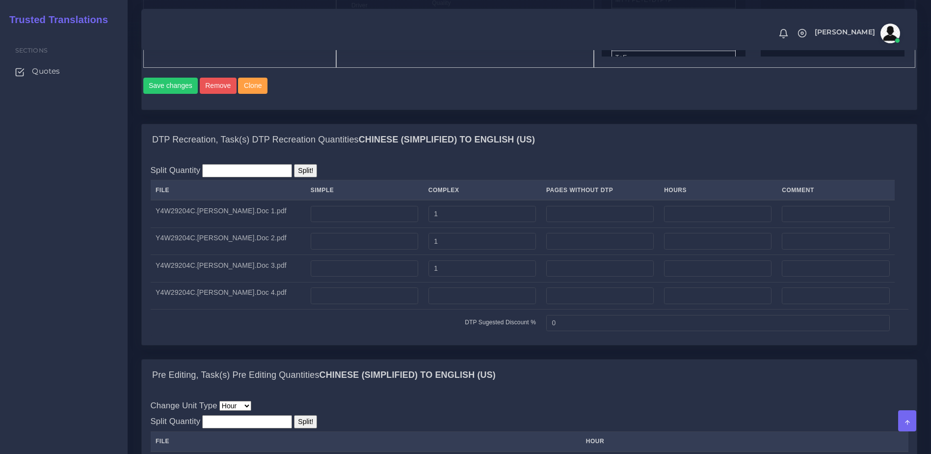
click at [650, 156] on div "DTP Recreation, Task(s) DTP Recreation Quantities Chinese (simplified) TO Engli…" at bounding box center [529, 139] width 775 height 31
click at [431, 304] on input "number" at bounding box center [483, 295] width 108 height 17
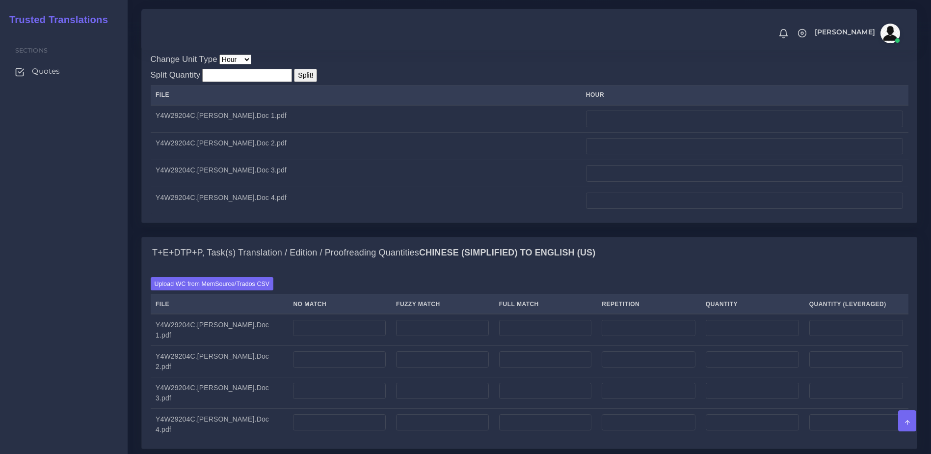
scroll to position [981, 0]
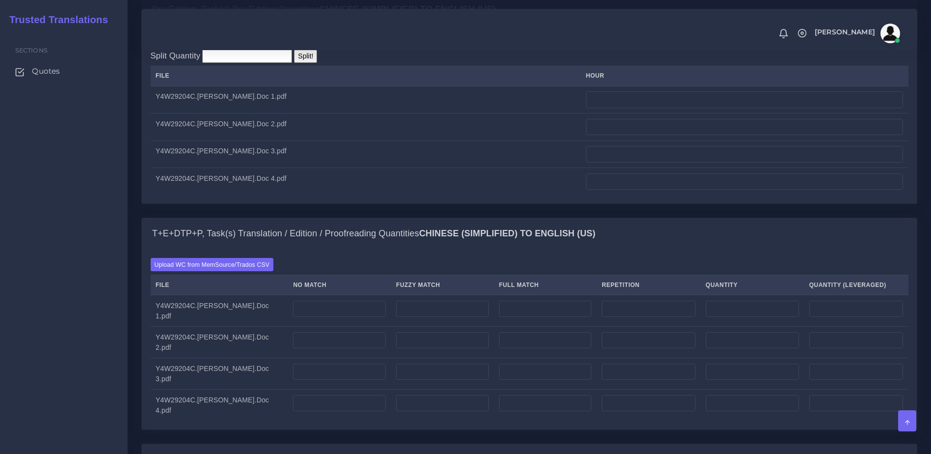
type input "1"
click at [595, 108] on input "number" at bounding box center [744, 99] width 317 height 17
drag, startPoint x: 606, startPoint y: 134, endPoint x: 549, endPoint y: 135, distance: 57.0
click at [549, 113] on tr "Y4W29204C.Krishna Scully.Doc 1.pdf 0.25" at bounding box center [530, 99] width 758 height 27
type input "0.25"
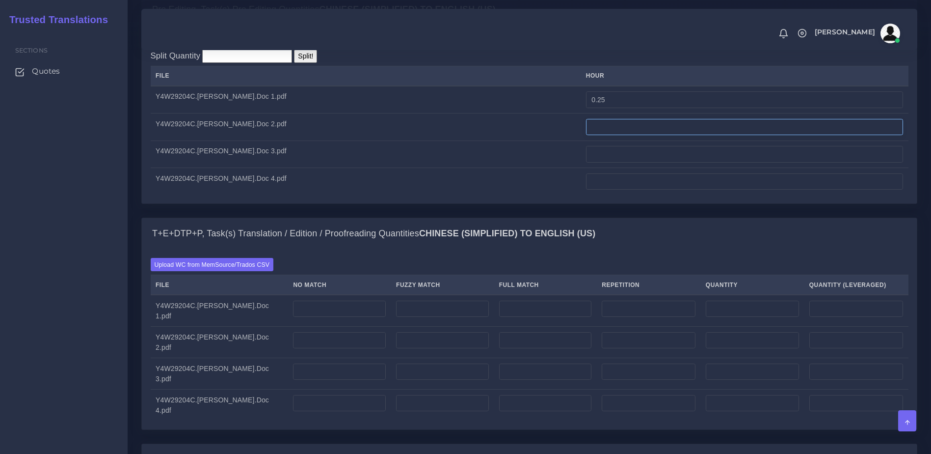
click at [595, 135] on input "number" at bounding box center [744, 127] width 317 height 17
paste input "0.25"
type input "0.25"
click at [590, 162] on input "number" at bounding box center [744, 154] width 317 height 17
paste input "0.25"
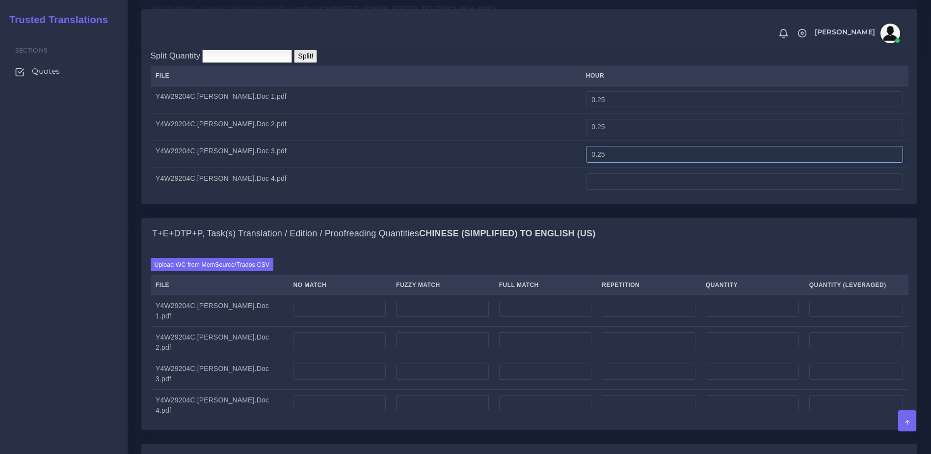
type input "0.25"
click at [596, 190] on input "number" at bounding box center [744, 181] width 317 height 17
paste input "0.25"
type input "0.25"
click at [598, 217] on div "Pre Editing, Task(s) Pre Editing Quantities Chinese (simplified) TO English (US…" at bounding box center [529, 106] width 791 height 224
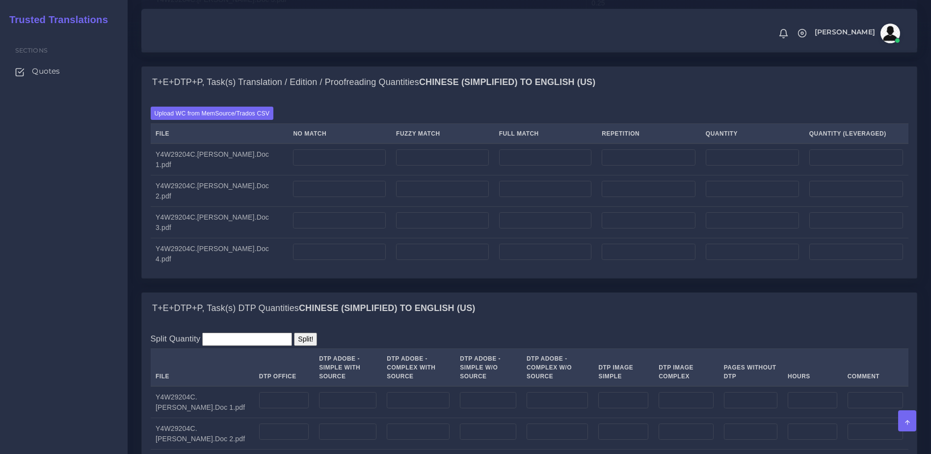
scroll to position [1165, 0]
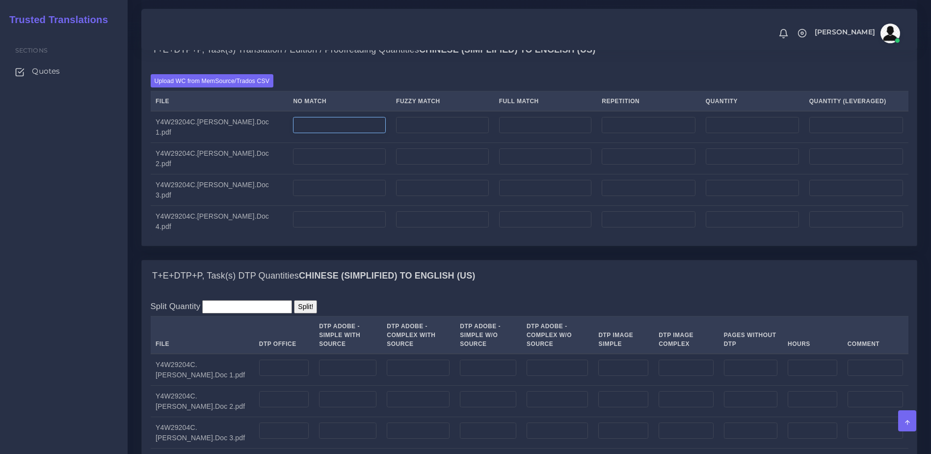
click at [324, 134] on input "number" at bounding box center [339, 125] width 93 height 17
click at [321, 143] on td "0" at bounding box center [339, 127] width 103 height 32
click at [323, 134] on input "0" at bounding box center [339, 125] width 93 height 17
type input "300"
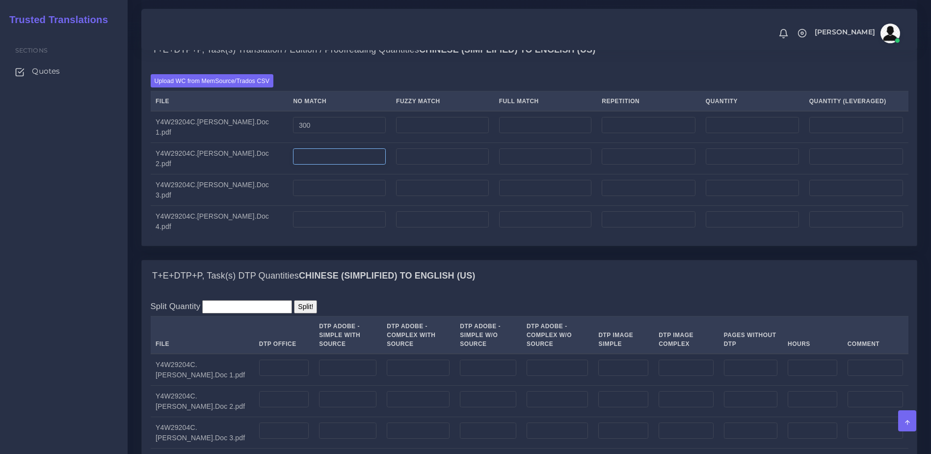
type input "300"
click at [317, 165] on input "number" at bounding box center [339, 156] width 93 height 17
click at [315, 165] on input "0" at bounding box center [339, 156] width 93 height 17
type input "250"
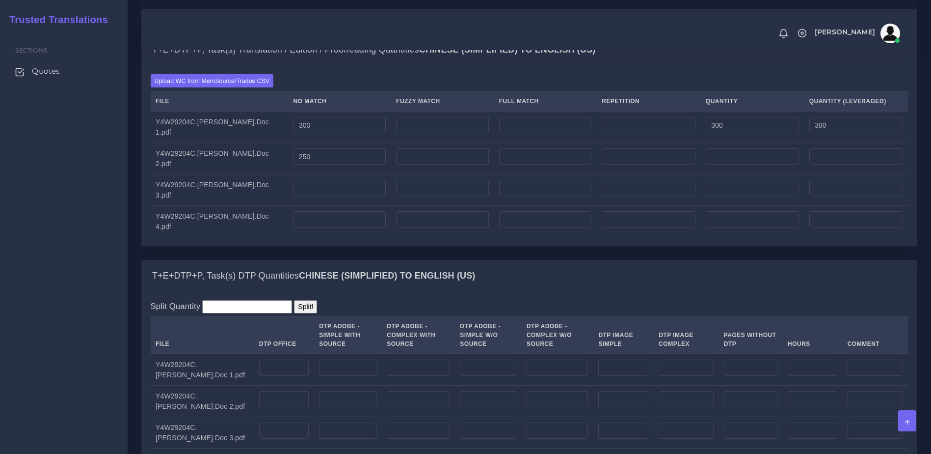
type input "250"
click at [316, 196] on input "number" at bounding box center [339, 188] width 93 height 17
type input "3"
type input "280"
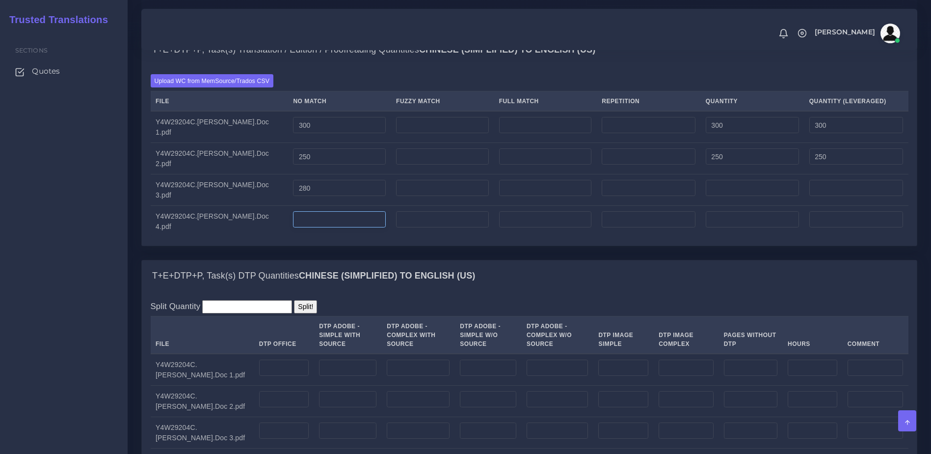
type input "280"
click at [306, 228] on input "number" at bounding box center [339, 219] width 93 height 17
click at [320, 228] on input "0" at bounding box center [339, 219] width 93 height 17
type input "250"
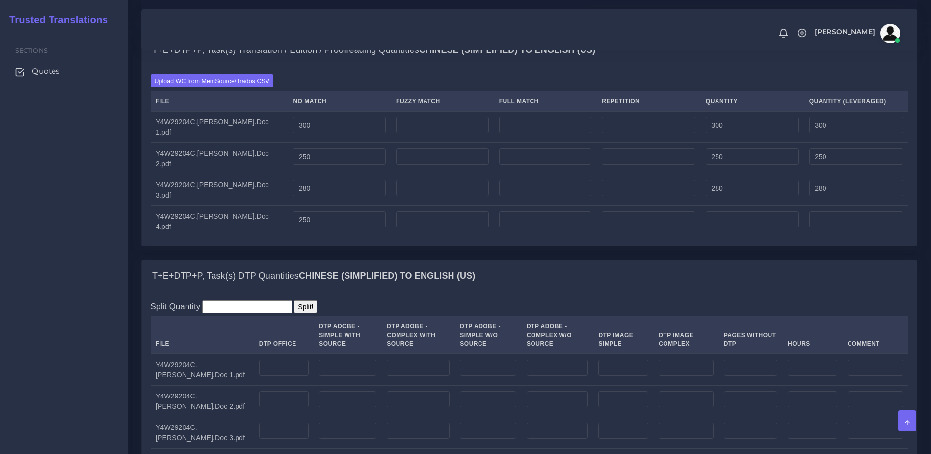
type input "250"
click at [334, 260] on div "T+E+DTP+P, Task(s) Translation / Edition / Proofreading Quantities Chinese (sim…" at bounding box center [529, 147] width 791 height 226
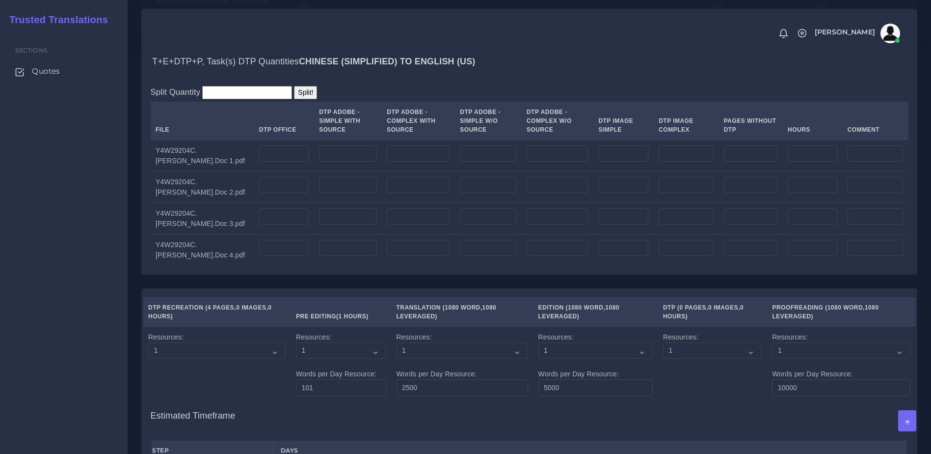
scroll to position [1398, 0]
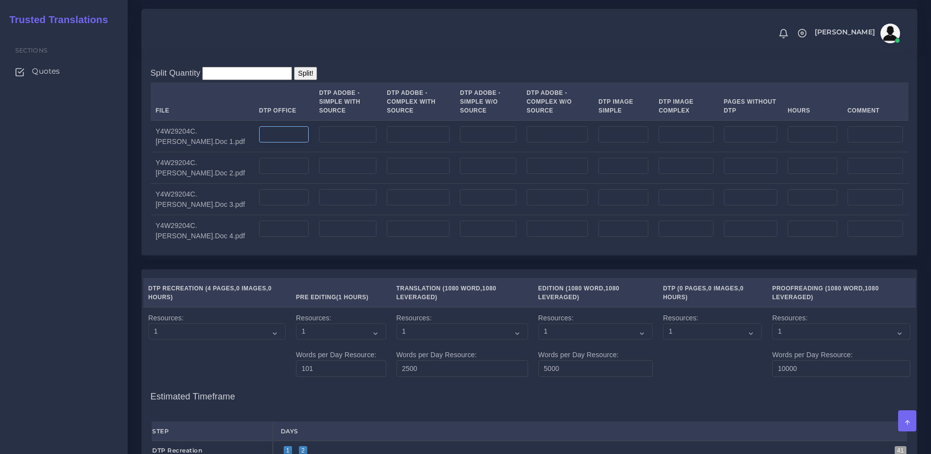
click at [279, 143] on input "number" at bounding box center [284, 134] width 50 height 17
type input "1"
click at [269, 174] on input "number" at bounding box center [284, 166] width 50 height 17
type input "1"
click at [266, 206] on input "number" at bounding box center [284, 197] width 50 height 17
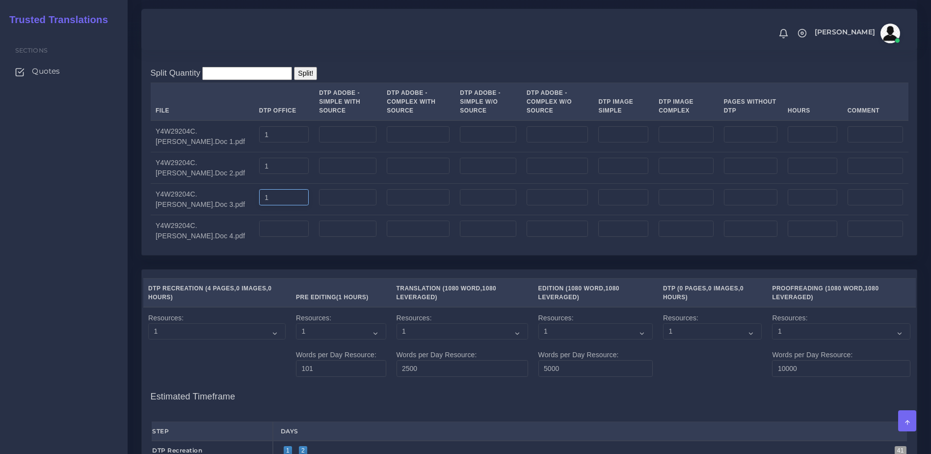
type input "1"
click at [265, 237] on input "number" at bounding box center [284, 228] width 50 height 17
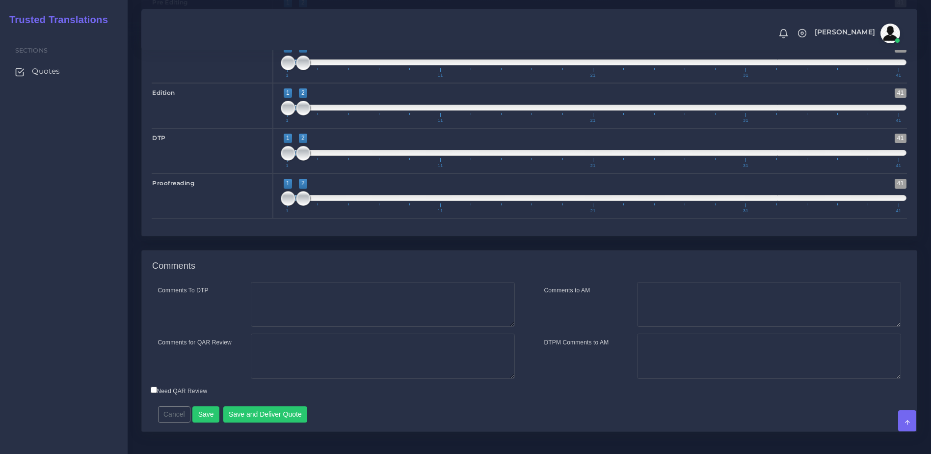
scroll to position [1928, 0]
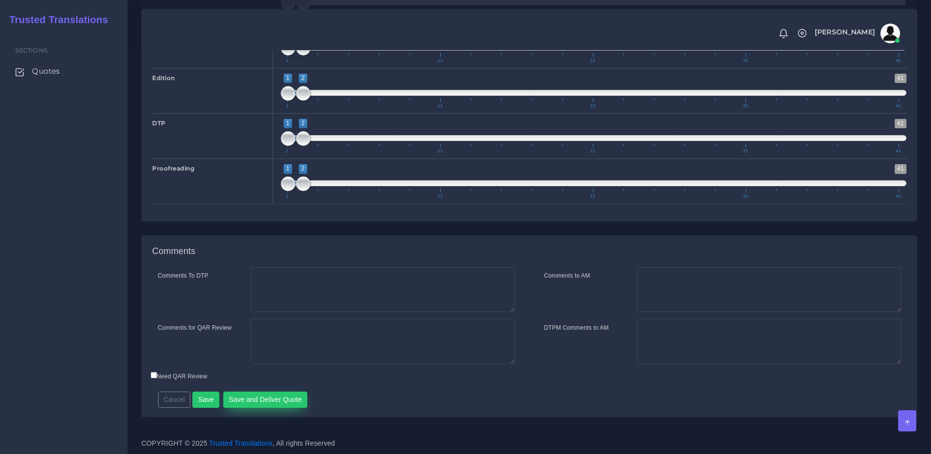
type input "1"
click at [265, 401] on button "Save and Deliver Quote" at bounding box center [265, 399] width 84 height 17
